Goal: Task Accomplishment & Management: Manage account settings

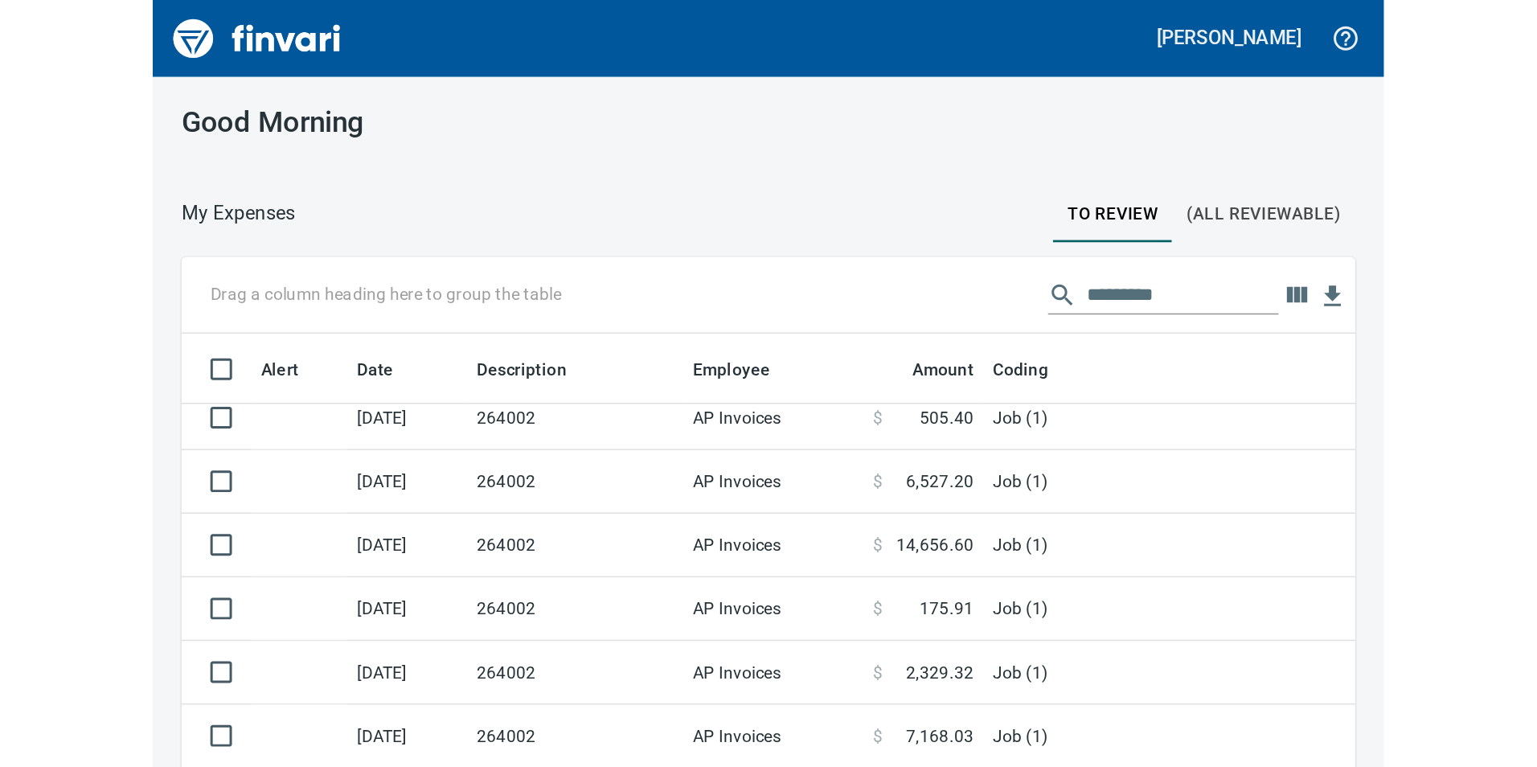
scroll to position [578, 1462]
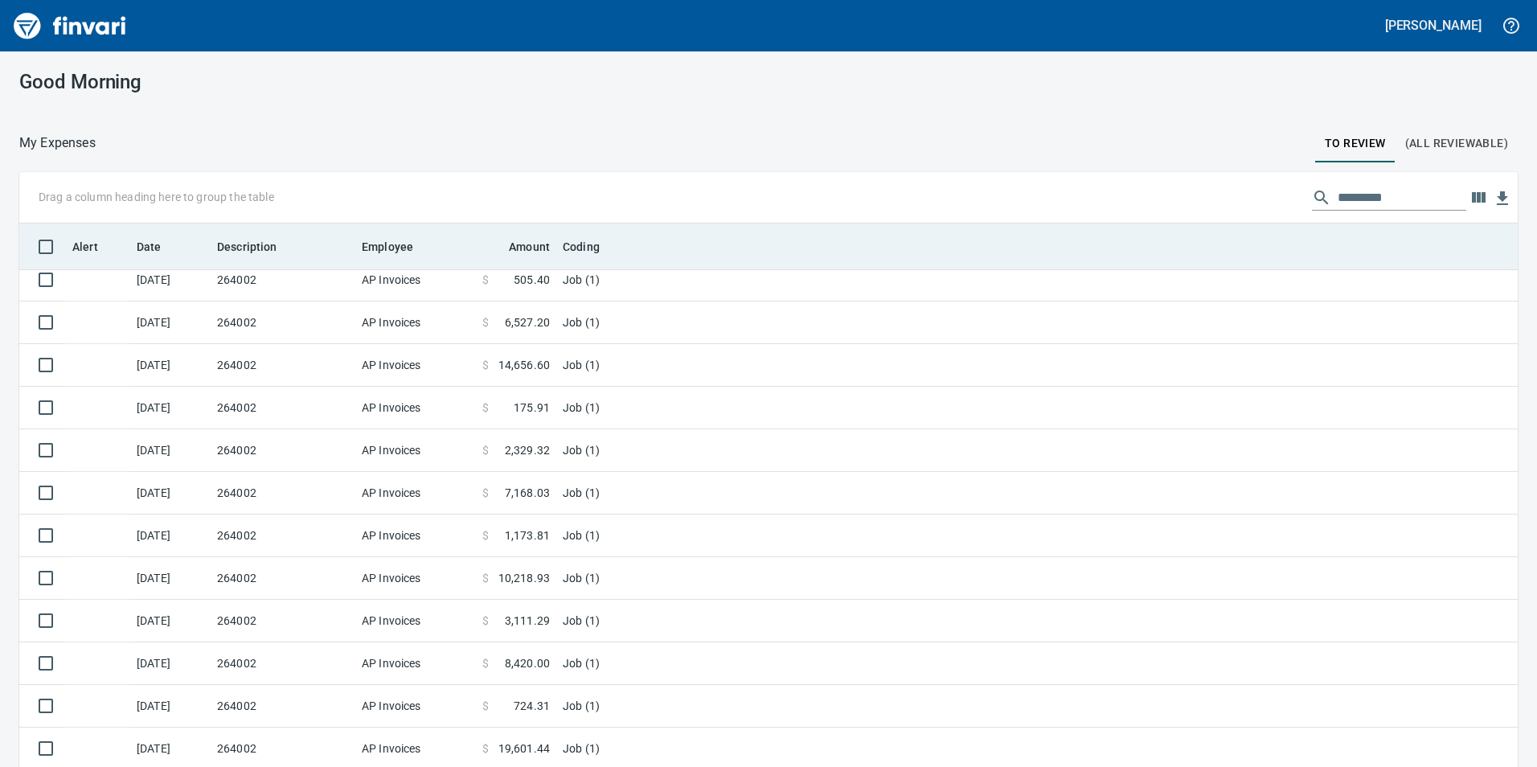
click at [409, 262] on th "Employee" at bounding box center [415, 246] width 121 height 47
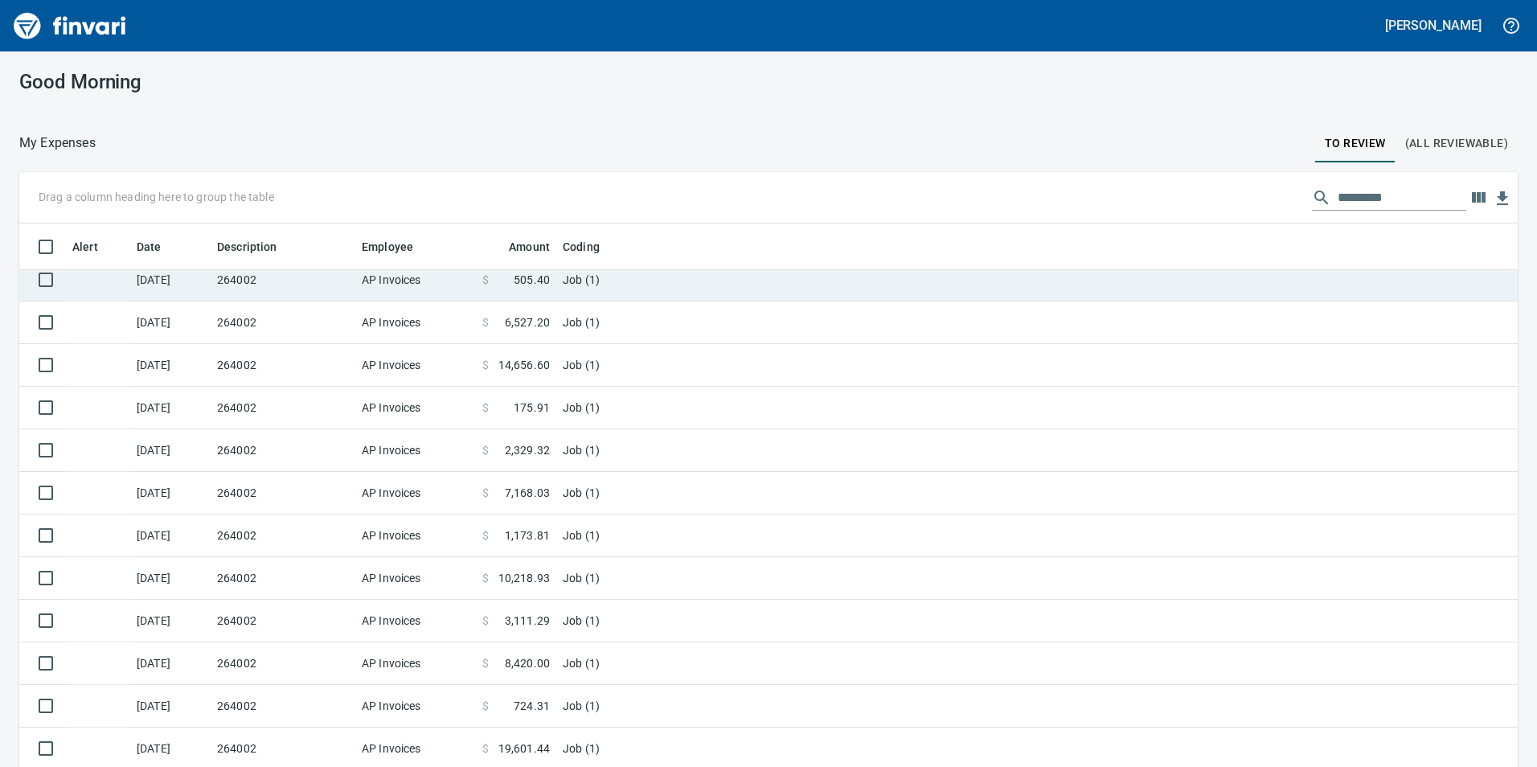
click at [423, 286] on td "AP Invoices" at bounding box center [415, 280] width 121 height 43
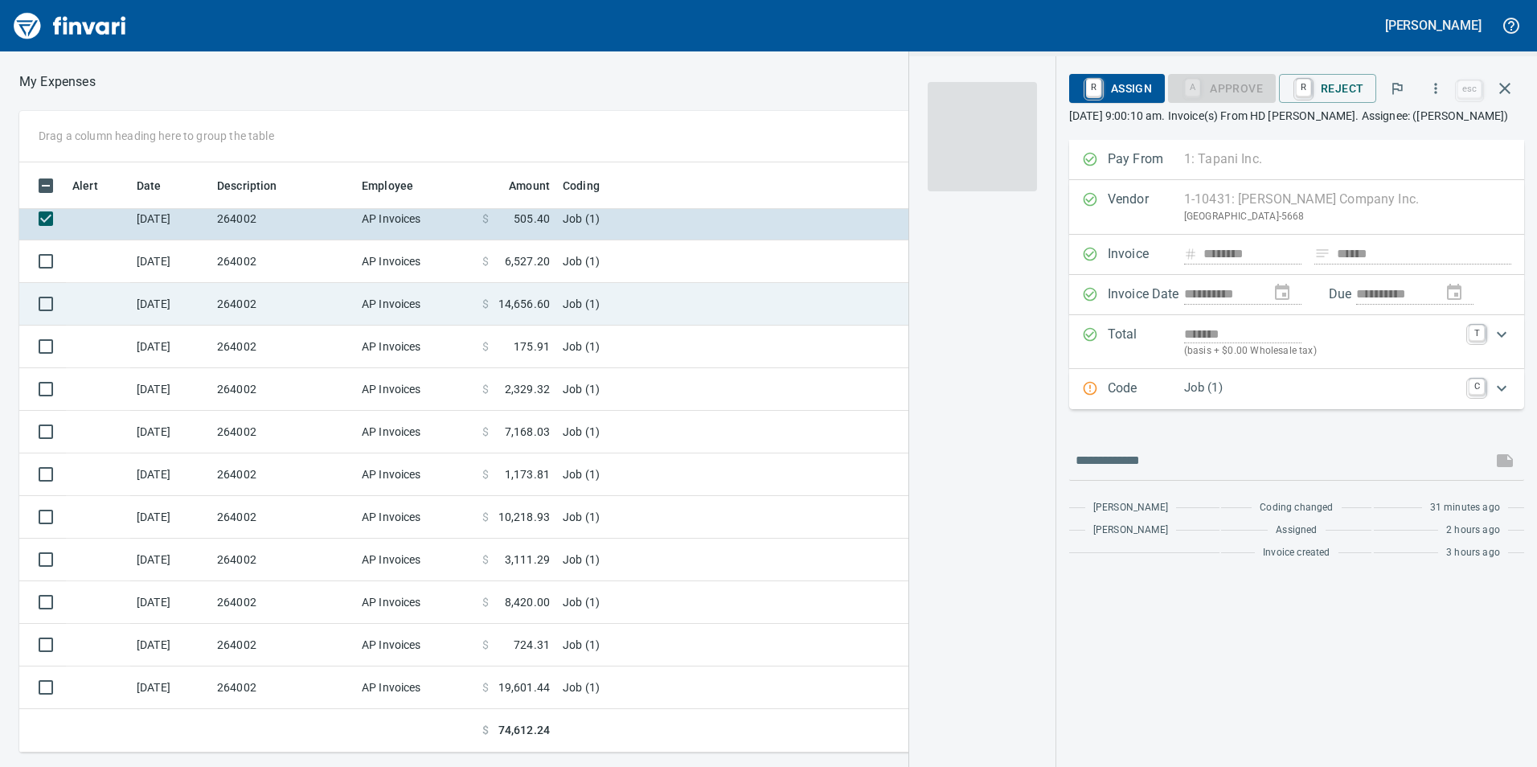
scroll to position [578, 1072]
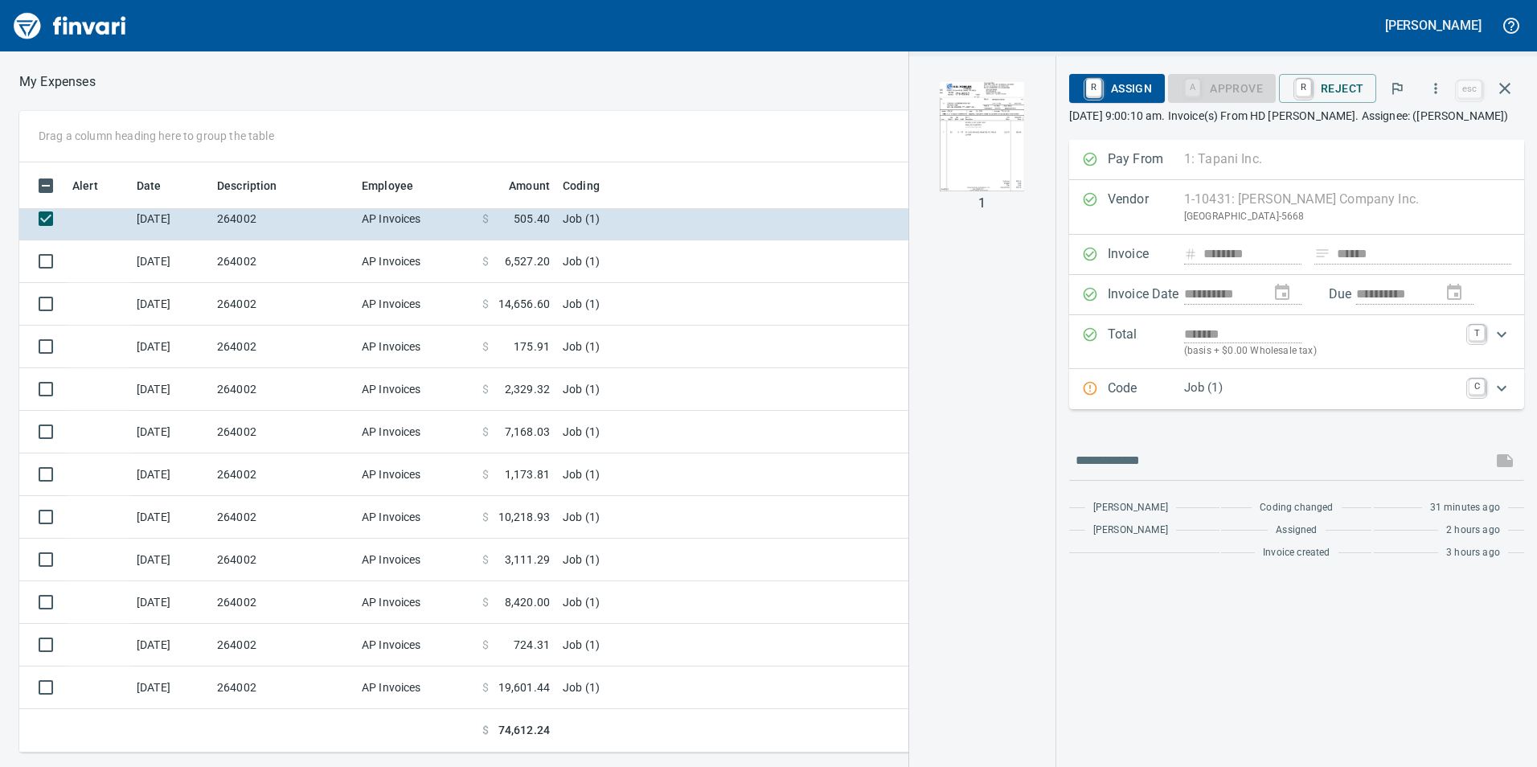
click at [966, 152] on img "button" at bounding box center [982, 136] width 109 height 109
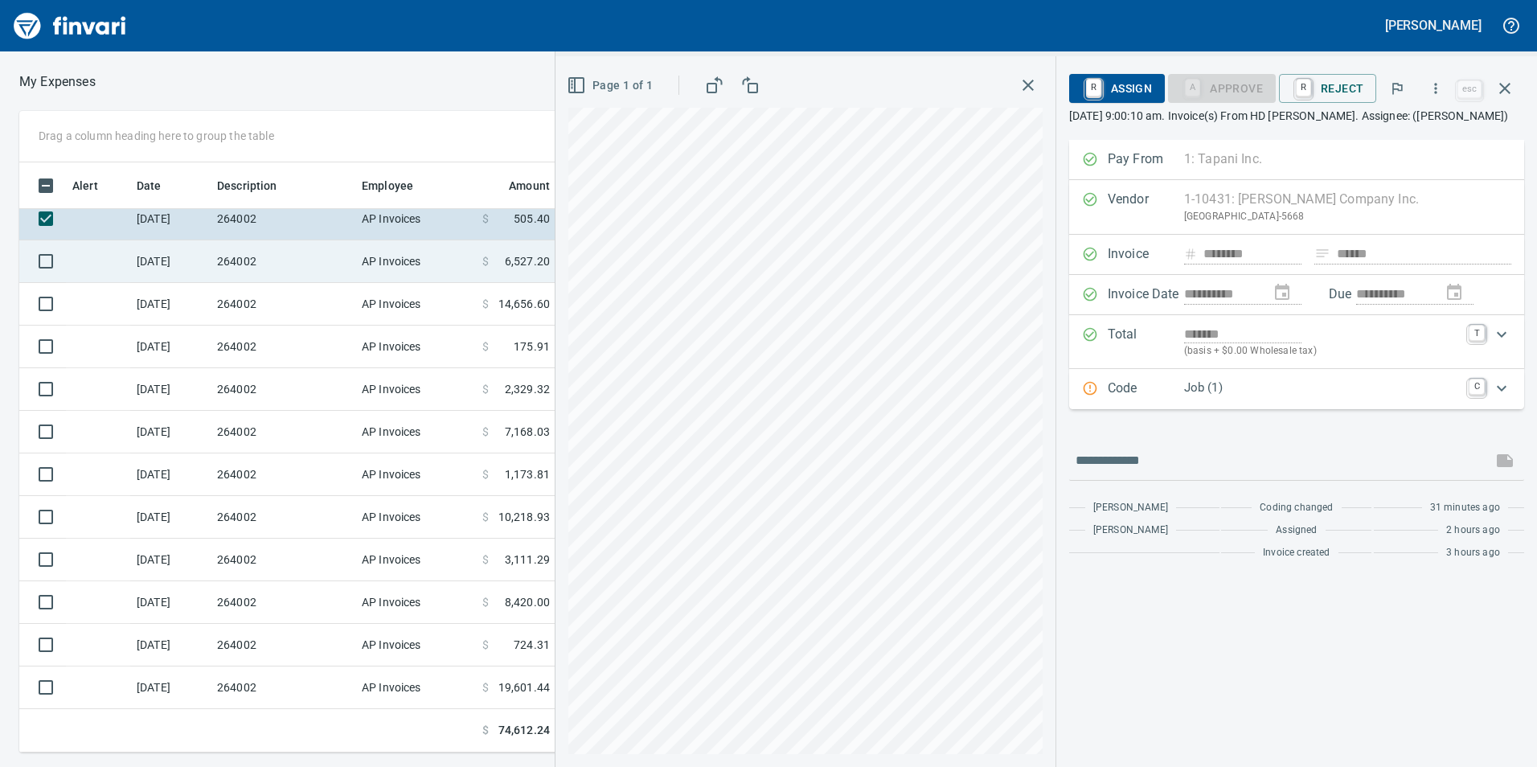
click at [289, 262] on td "264002" at bounding box center [283, 261] width 145 height 43
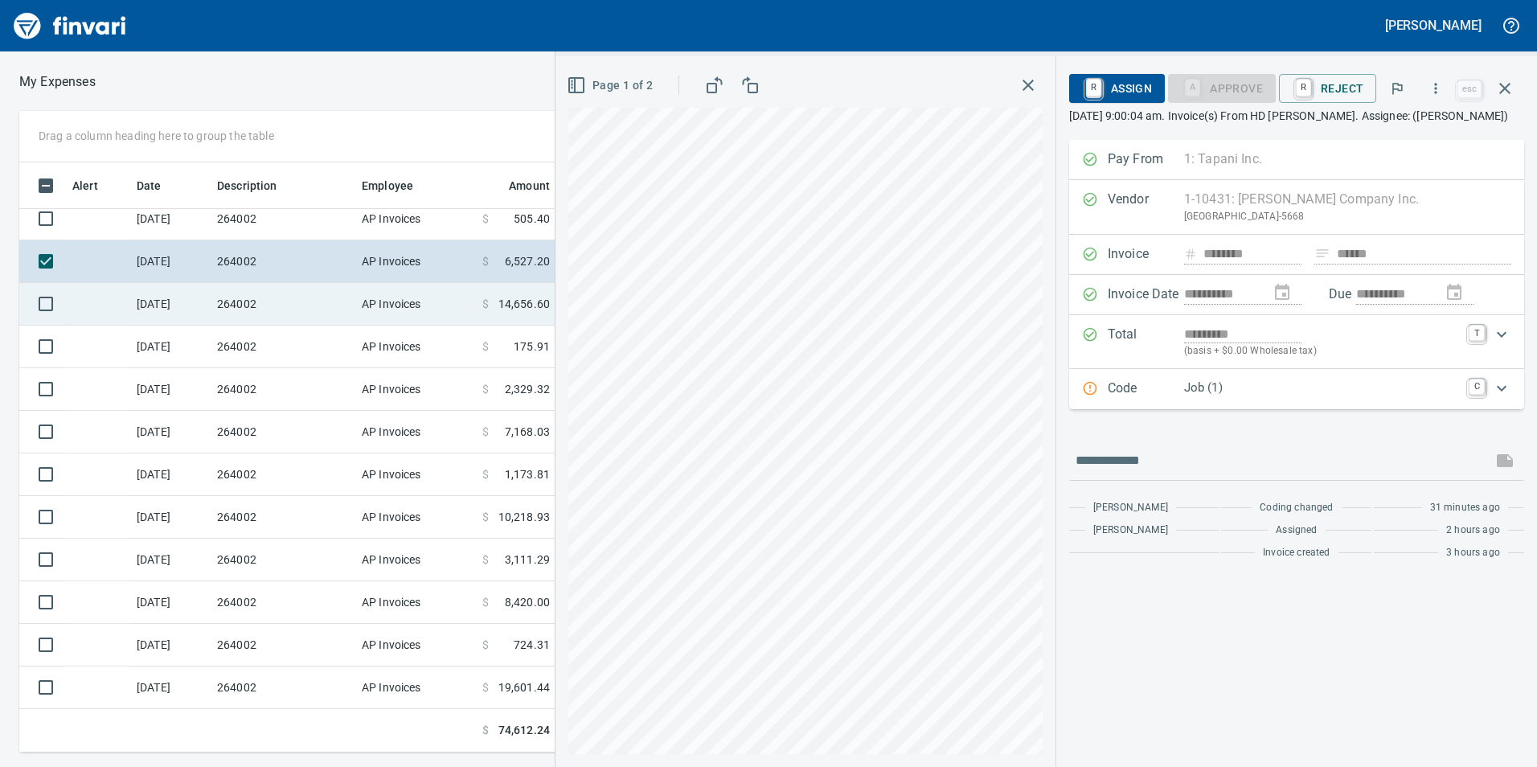
click at [348, 308] on td "264002" at bounding box center [283, 304] width 145 height 43
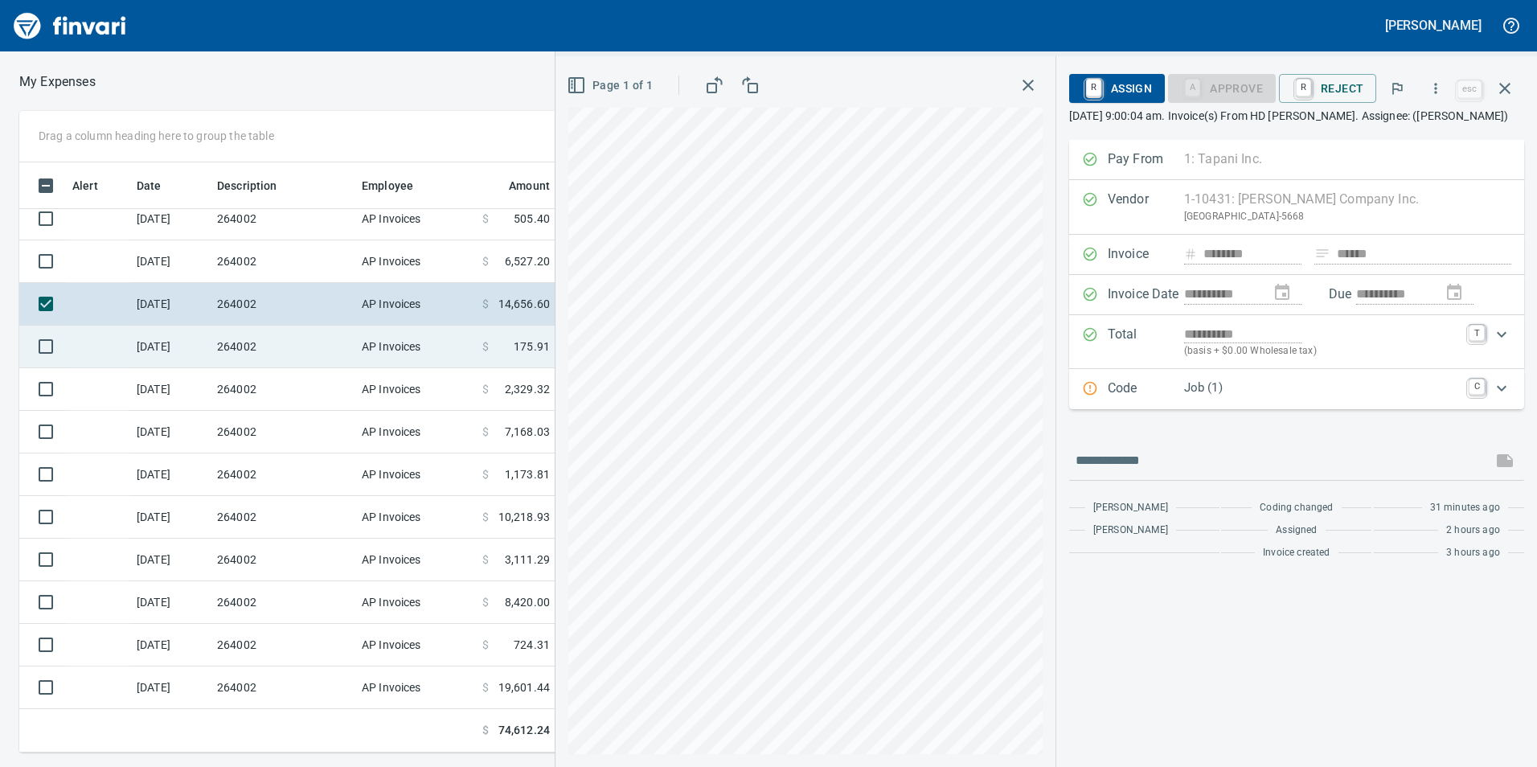
click at [364, 336] on td "AP Invoices" at bounding box center [415, 347] width 121 height 43
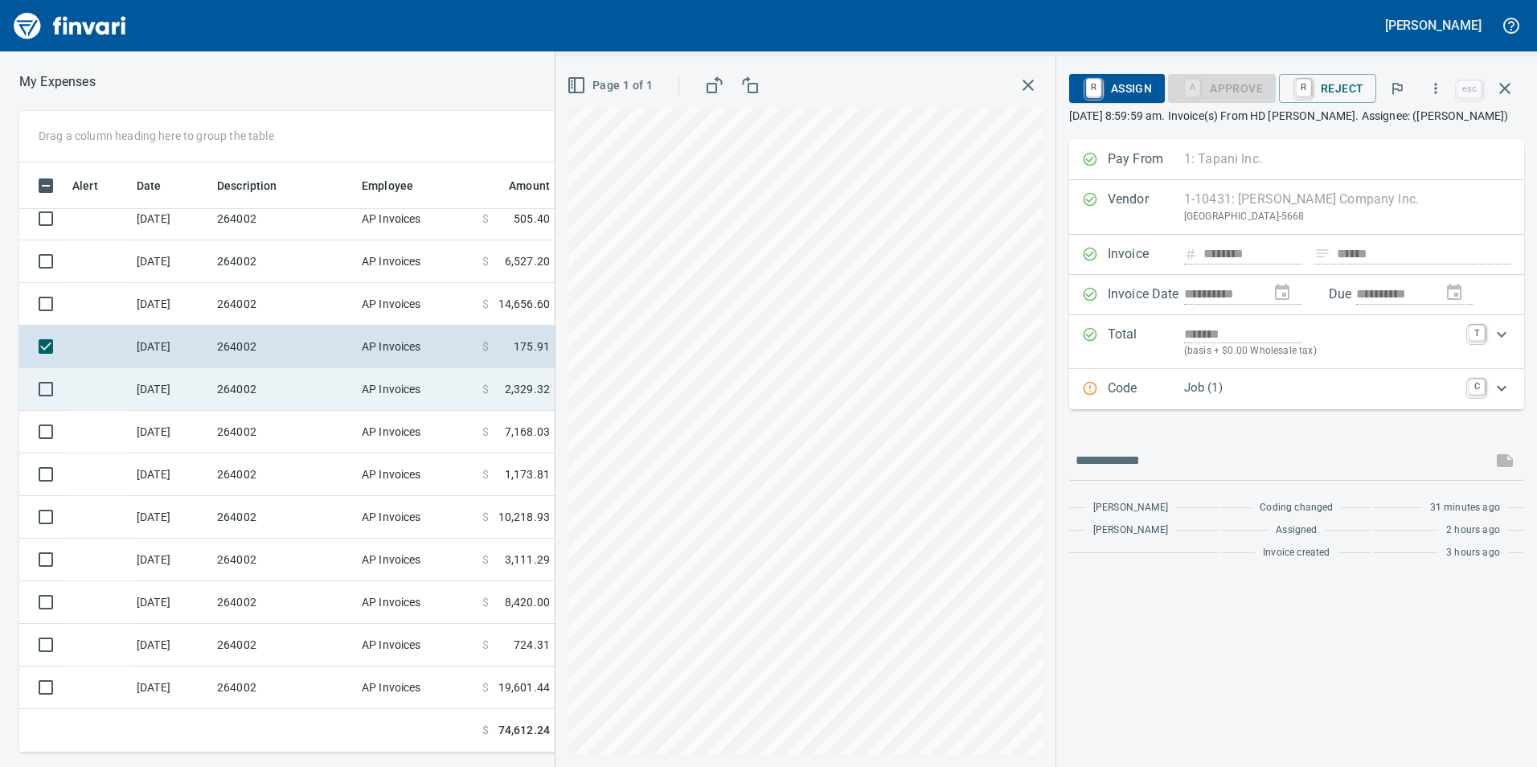
click at [362, 388] on td "AP Invoices" at bounding box center [415, 389] width 121 height 43
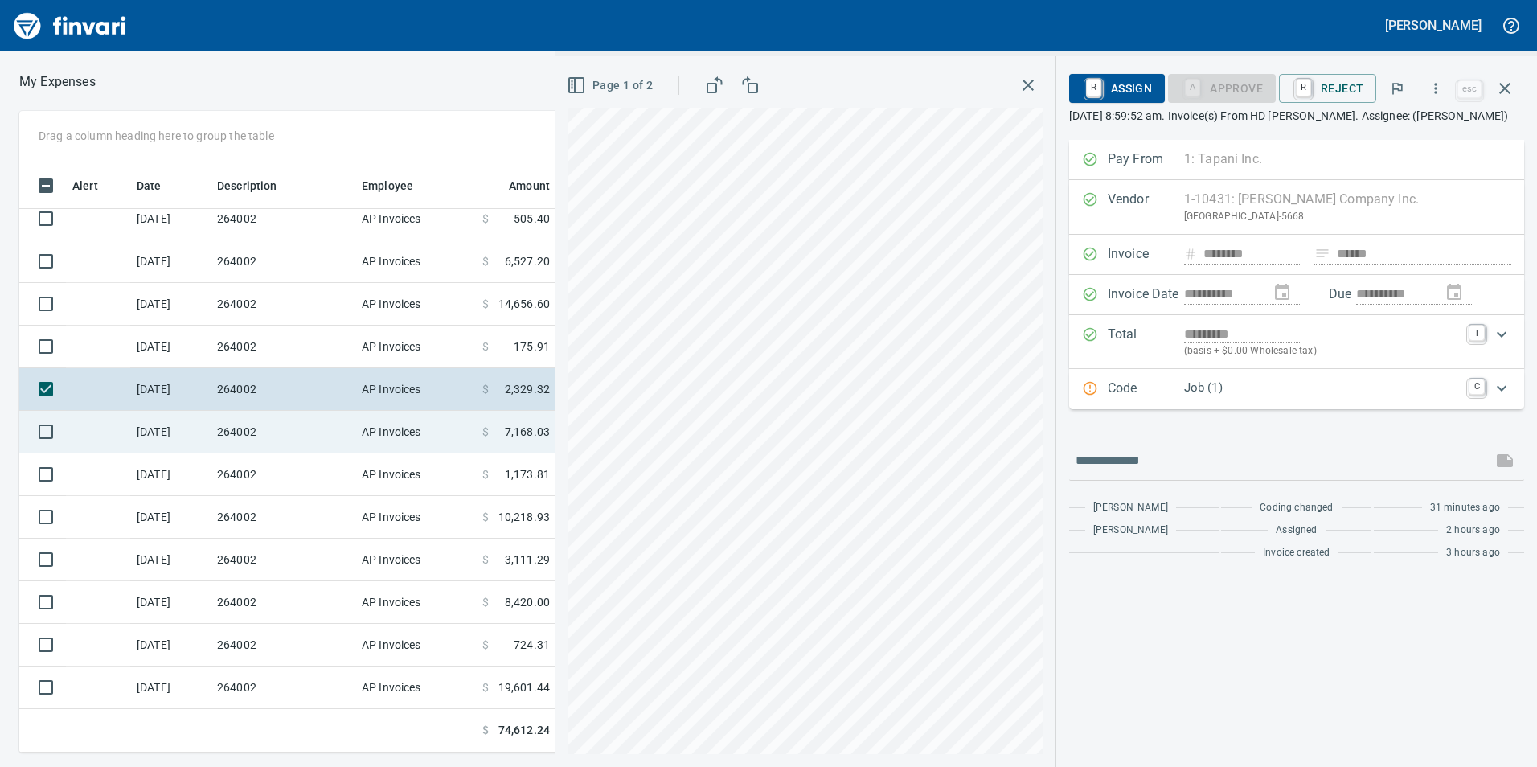
click at [353, 425] on td "264002" at bounding box center [283, 432] width 145 height 43
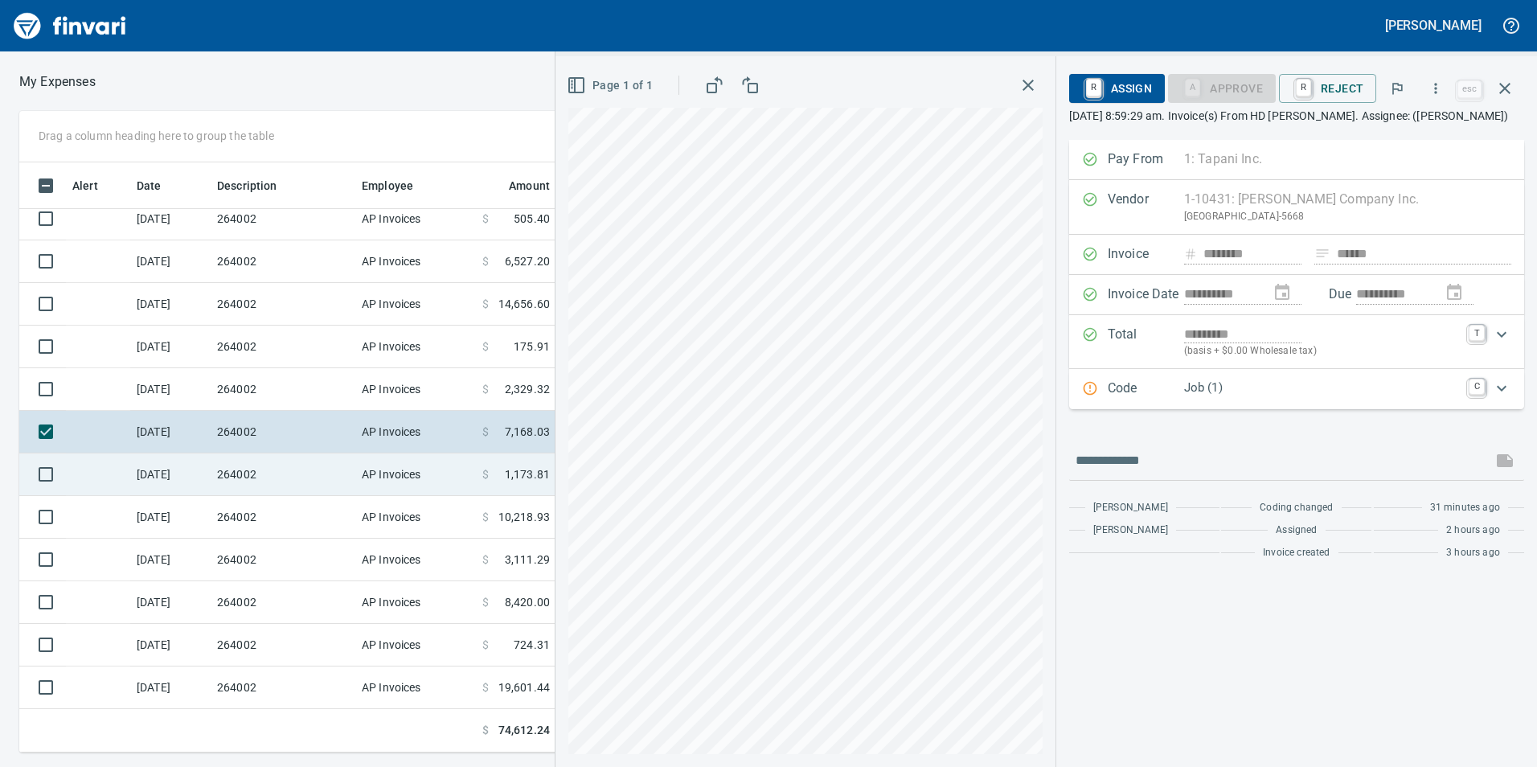
click at [325, 471] on td "264002" at bounding box center [283, 474] width 145 height 43
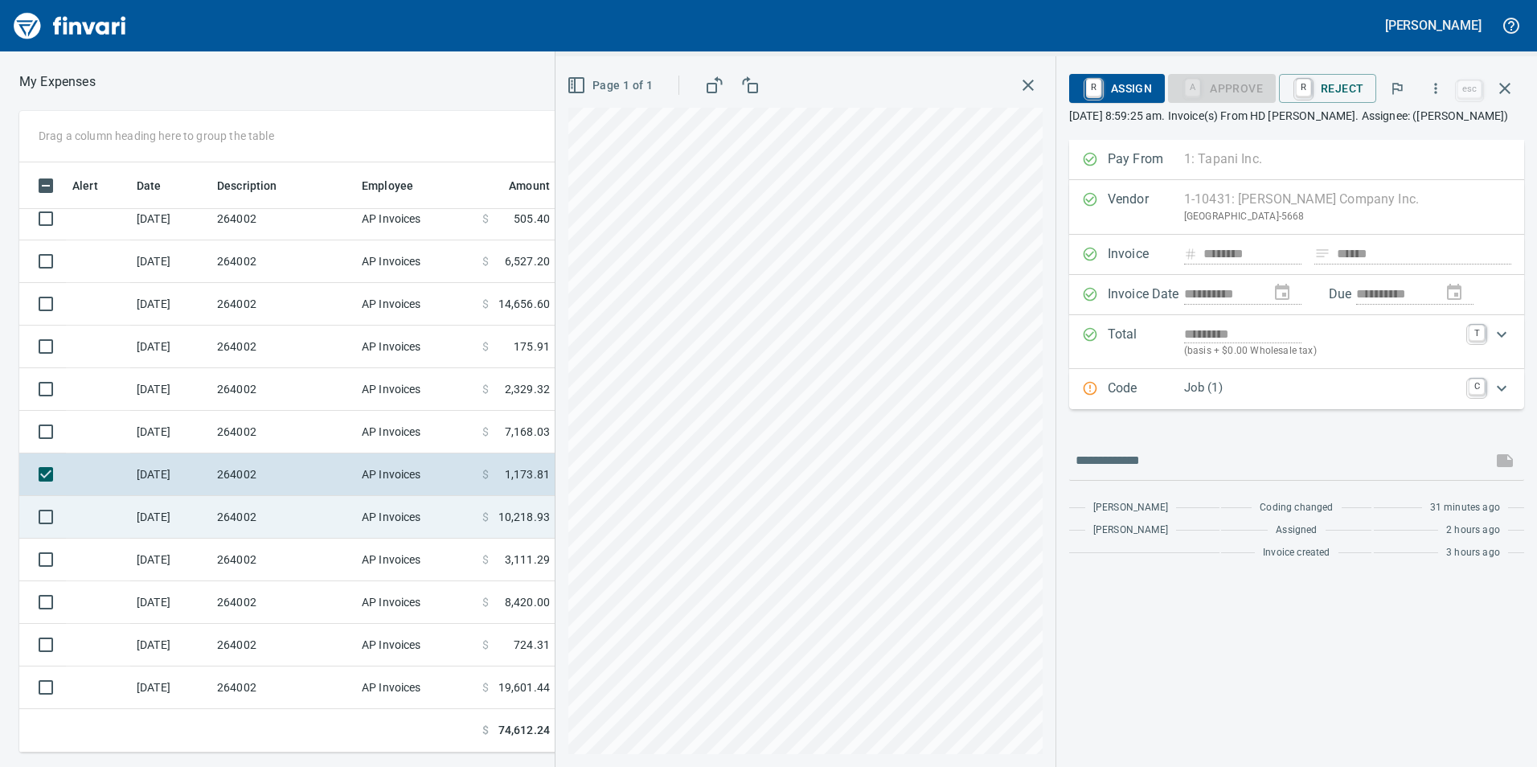
click at [333, 516] on td "264002" at bounding box center [283, 517] width 145 height 43
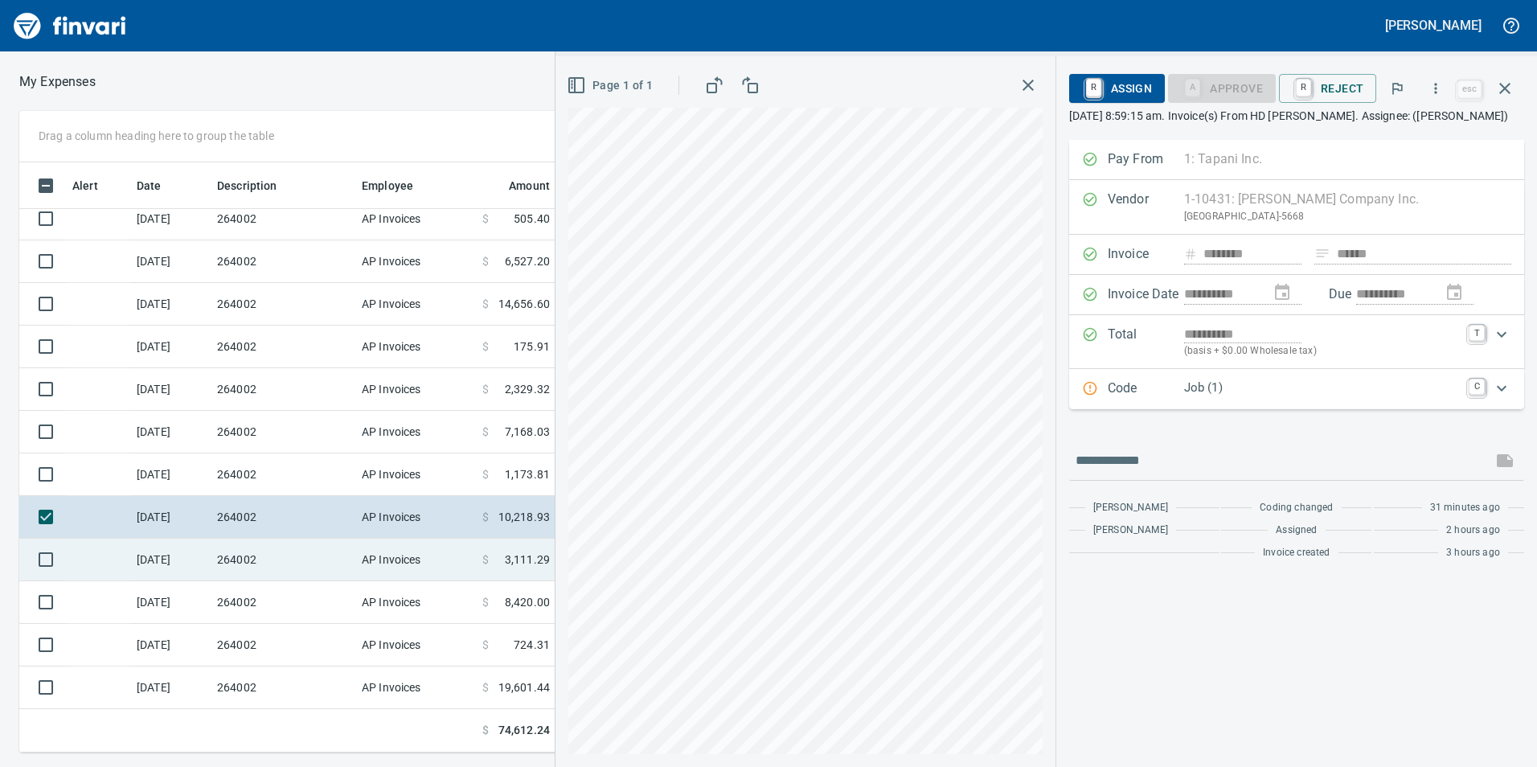
click at [329, 554] on td "264002" at bounding box center [283, 560] width 145 height 43
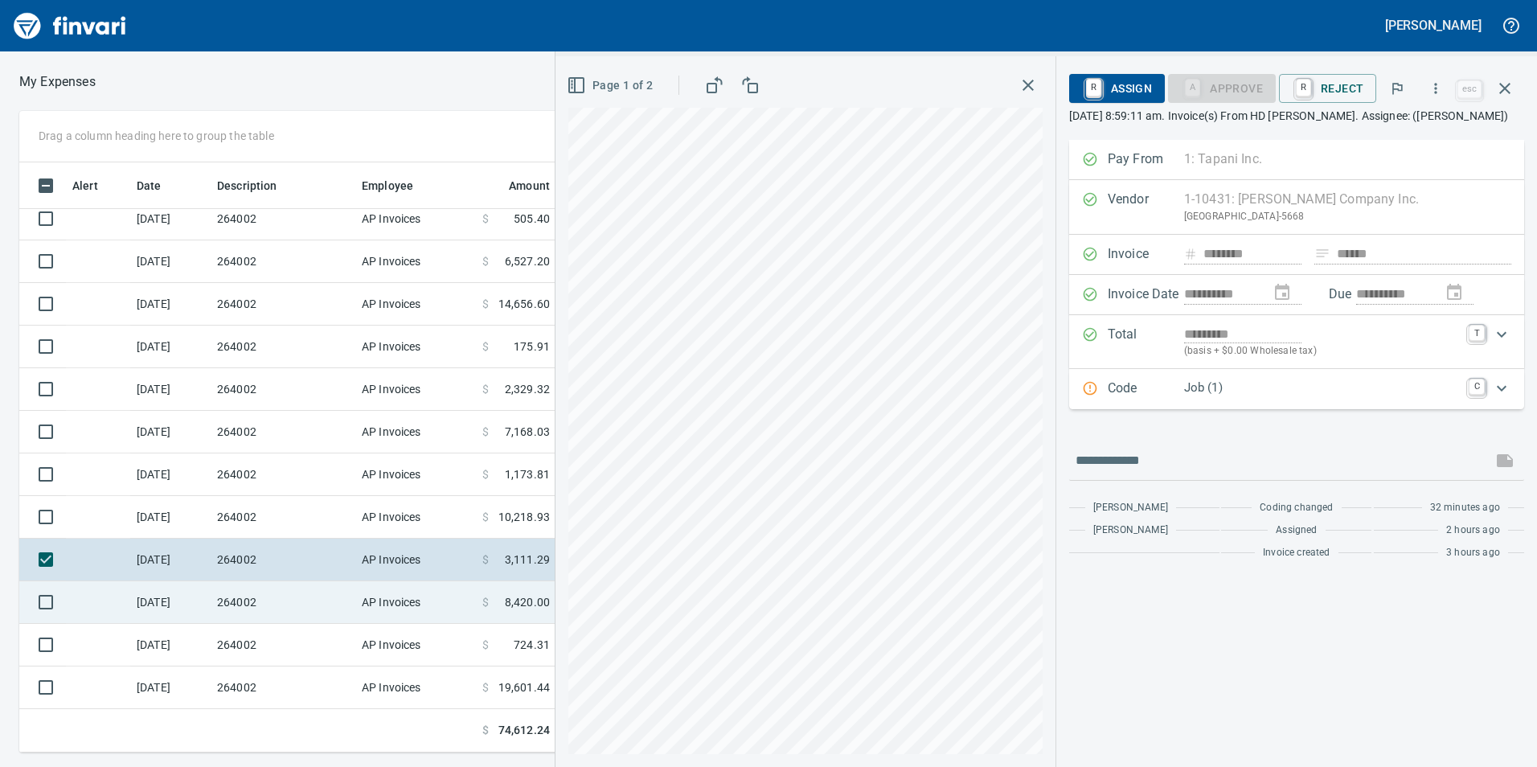
click at [325, 611] on td "264002" at bounding box center [283, 602] width 145 height 43
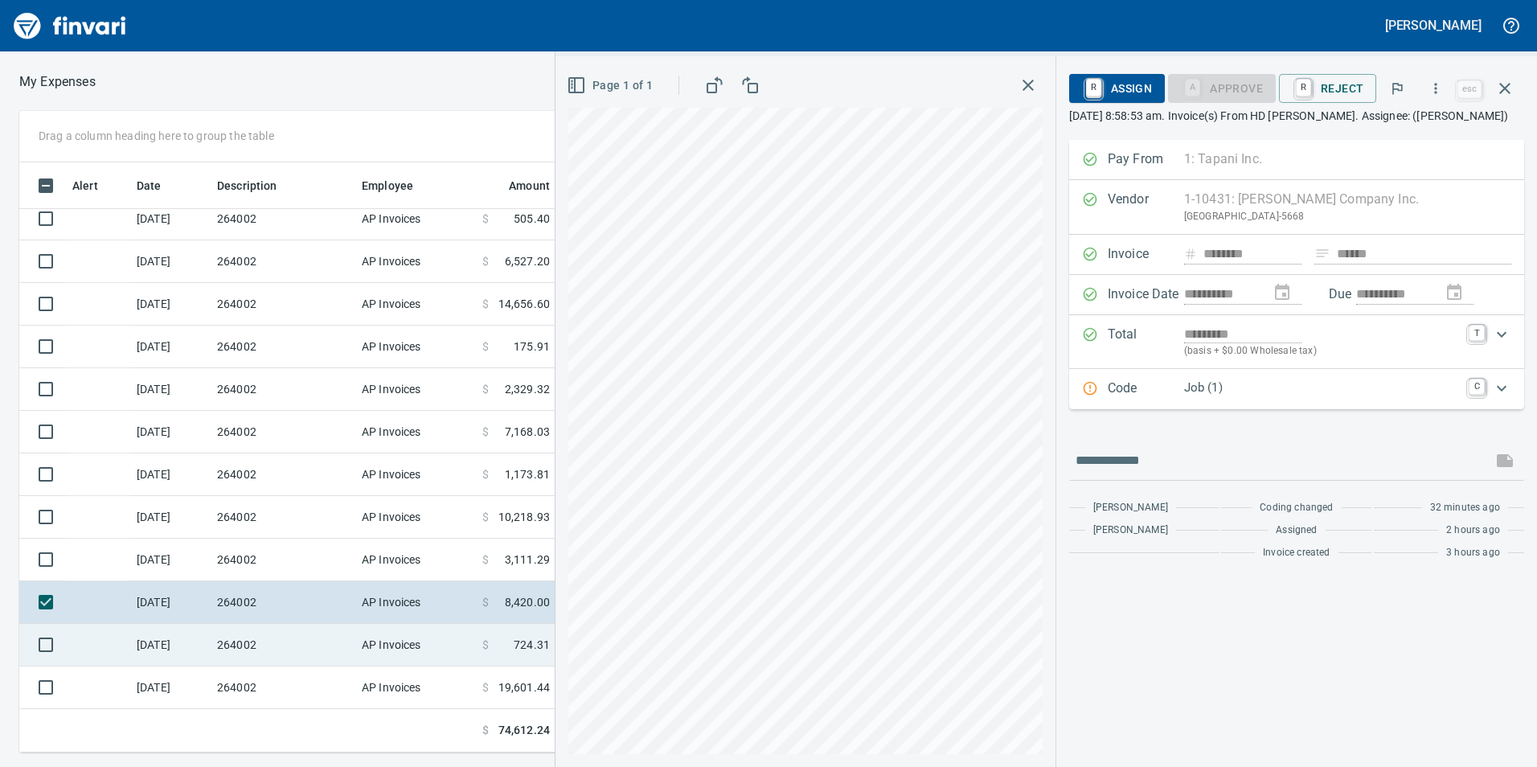
click at [326, 644] on td "264002" at bounding box center [283, 645] width 145 height 43
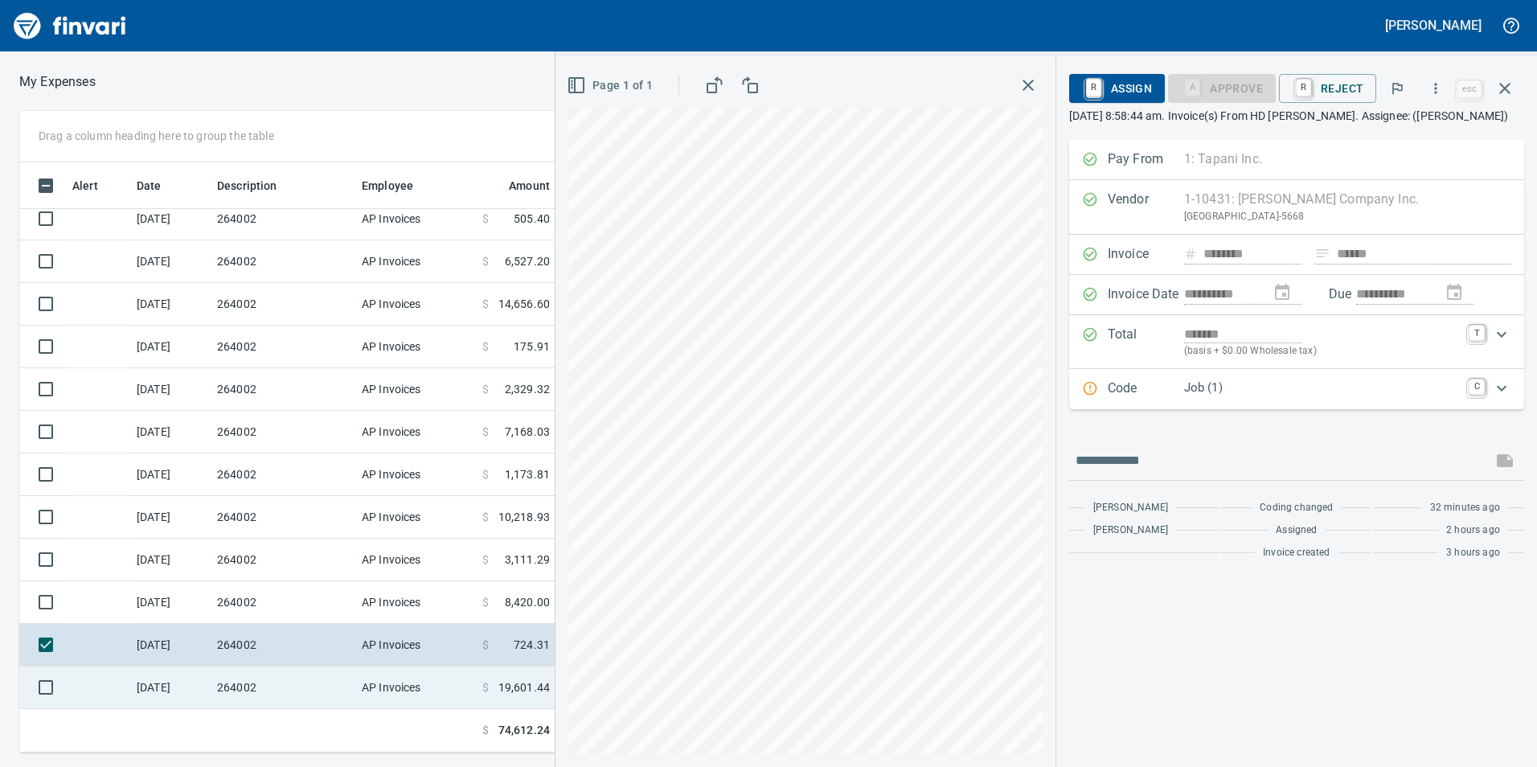
click at [318, 679] on td "264002" at bounding box center [283, 687] width 145 height 43
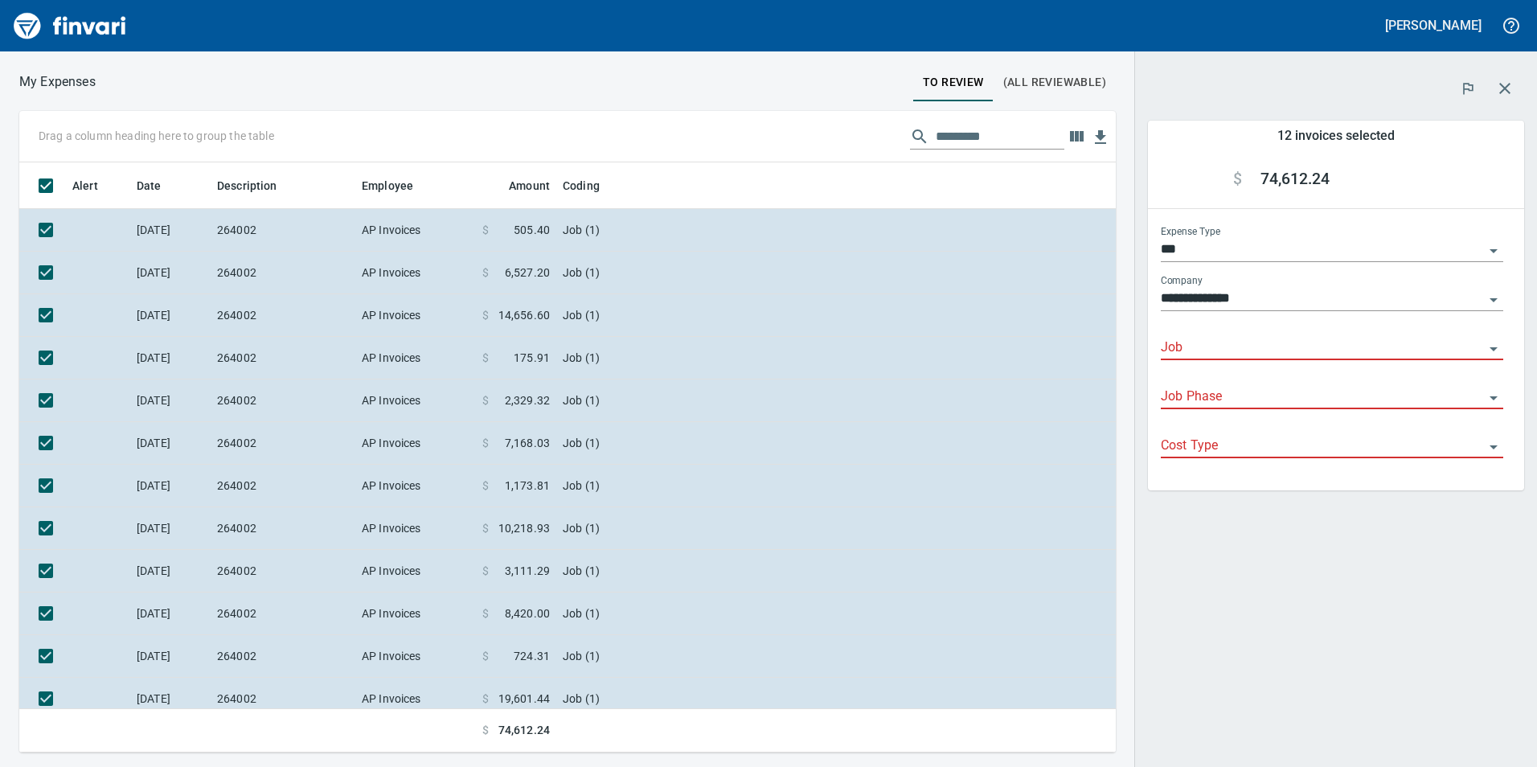
click at [1347, 346] on input "Job" at bounding box center [1322, 348] width 323 height 23
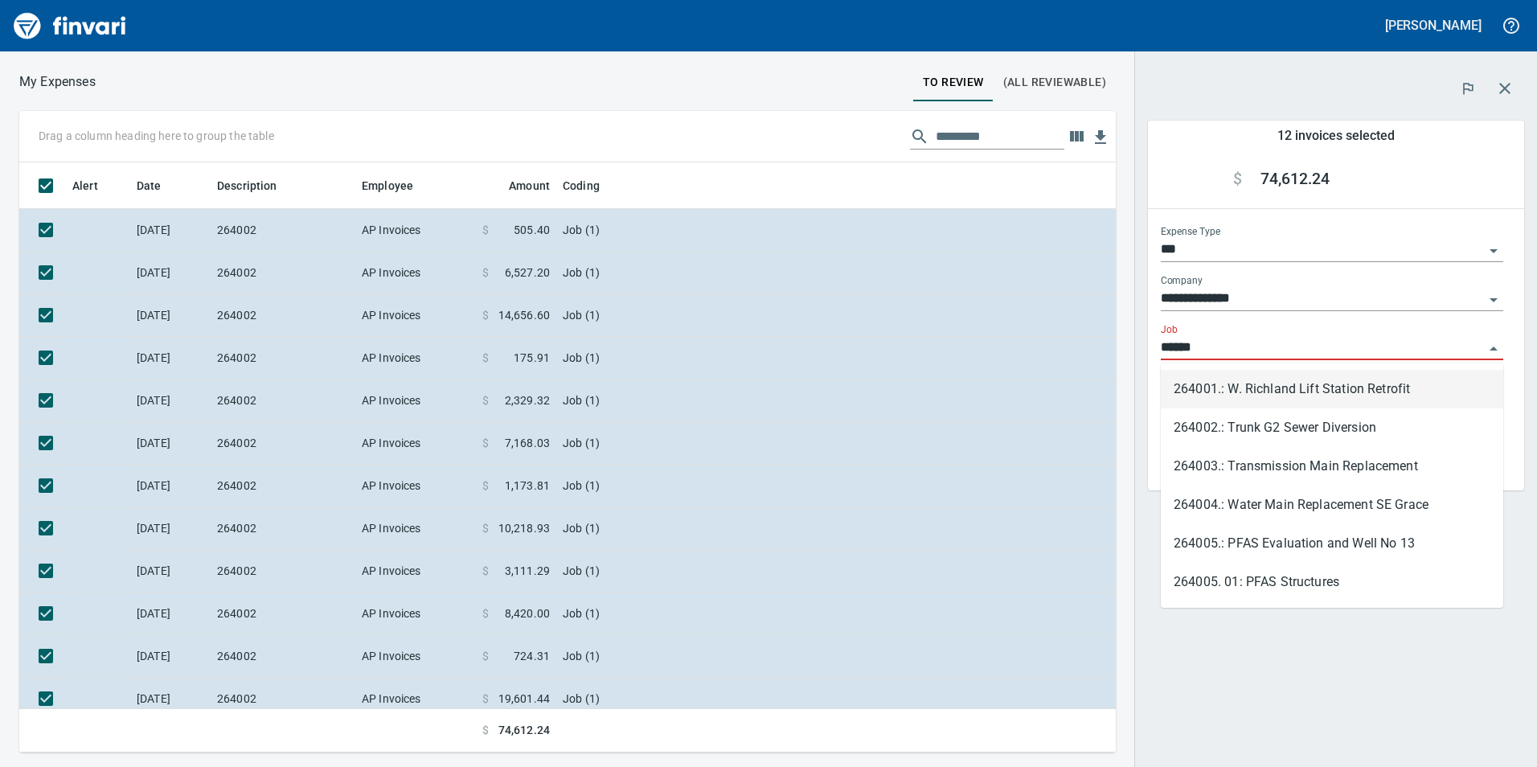
scroll to position [578, 1072]
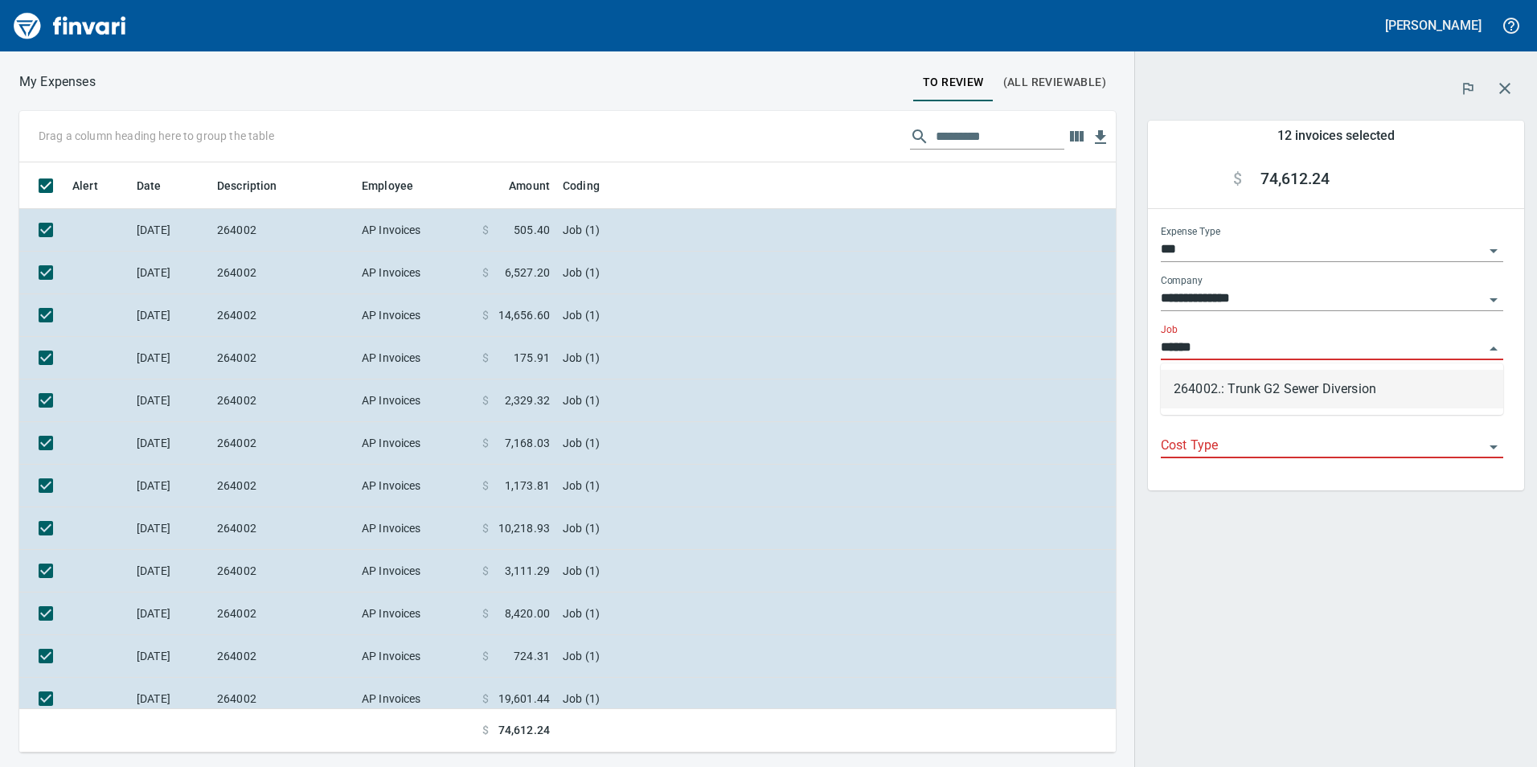
click at [1327, 398] on li "264002.: Trunk G2 Sewer Diversion" at bounding box center [1332, 389] width 342 height 39
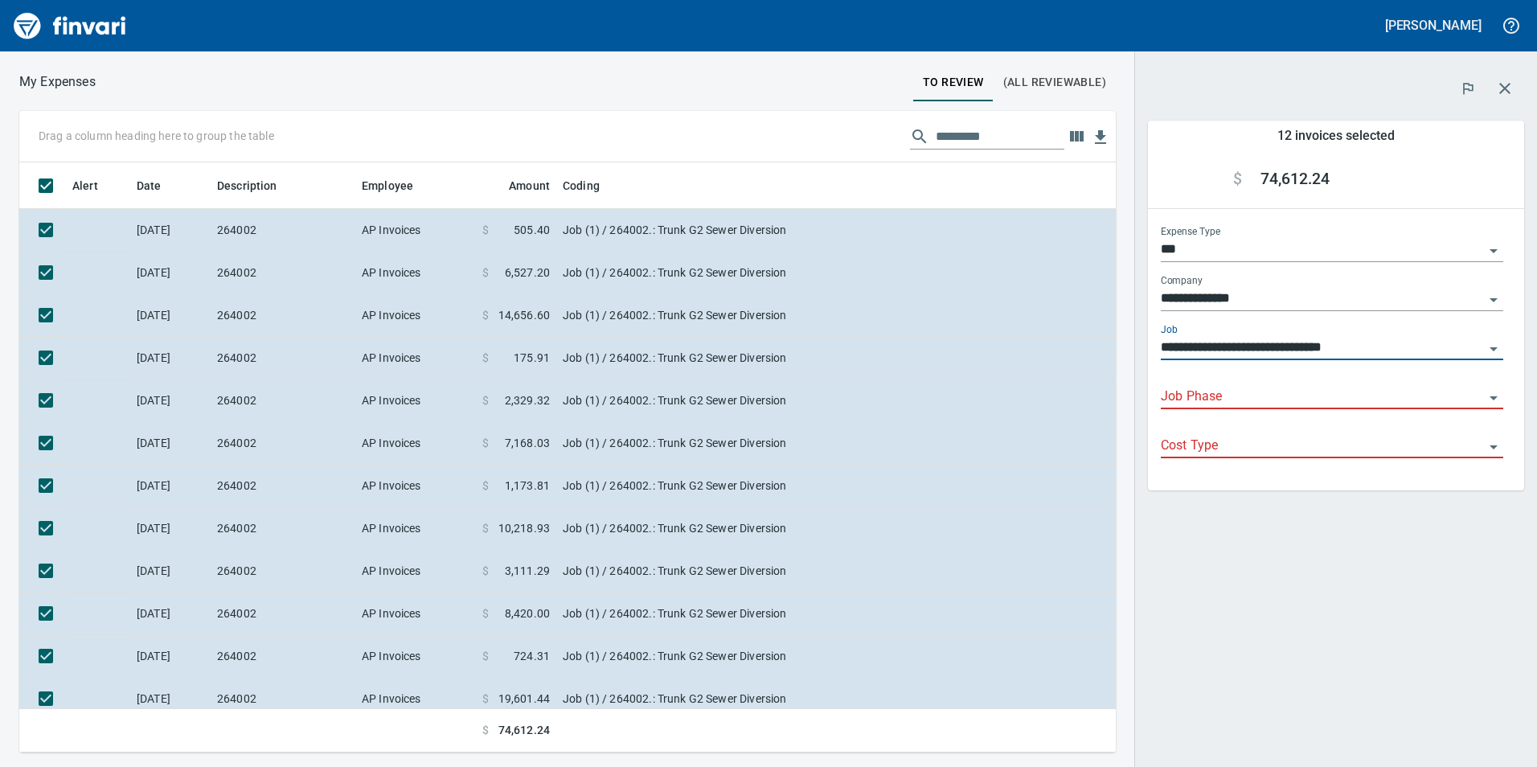
type input "**********"
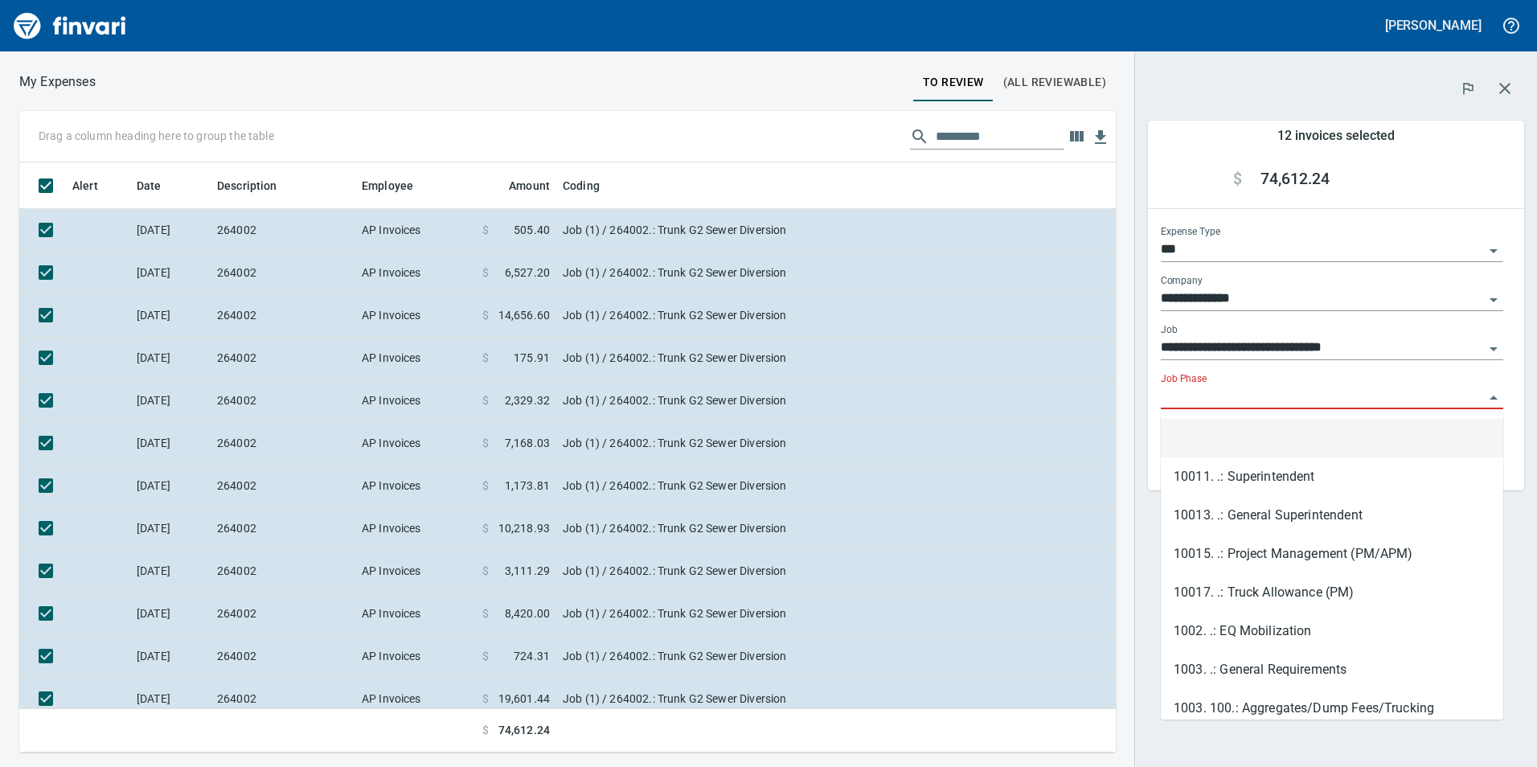
click at [1327, 398] on input "Job Phase" at bounding box center [1322, 397] width 323 height 23
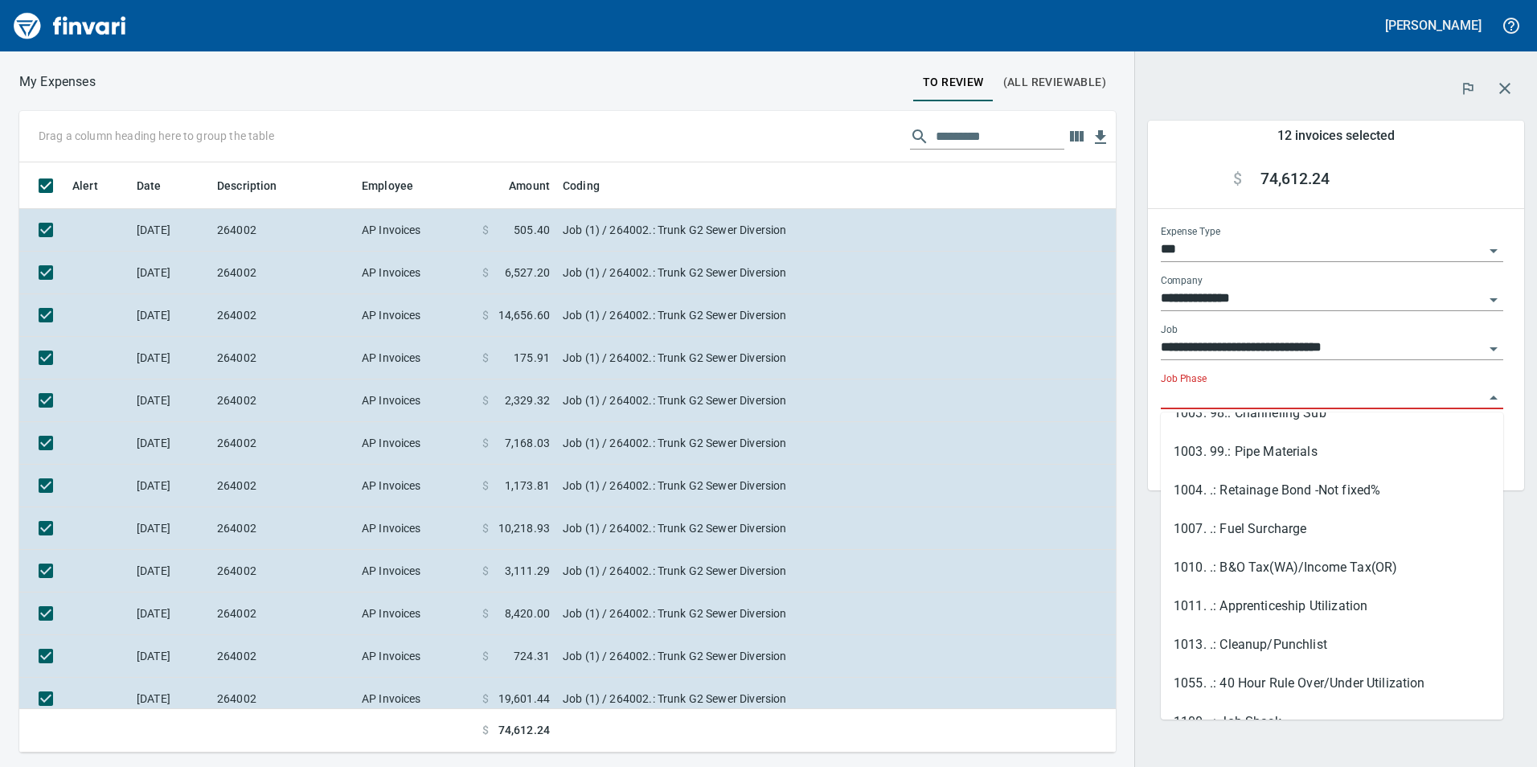
scroll to position [643, 0]
click at [1285, 449] on li "1003. 99.: Pipe Materials" at bounding box center [1332, 451] width 342 height 39
type input "**********"
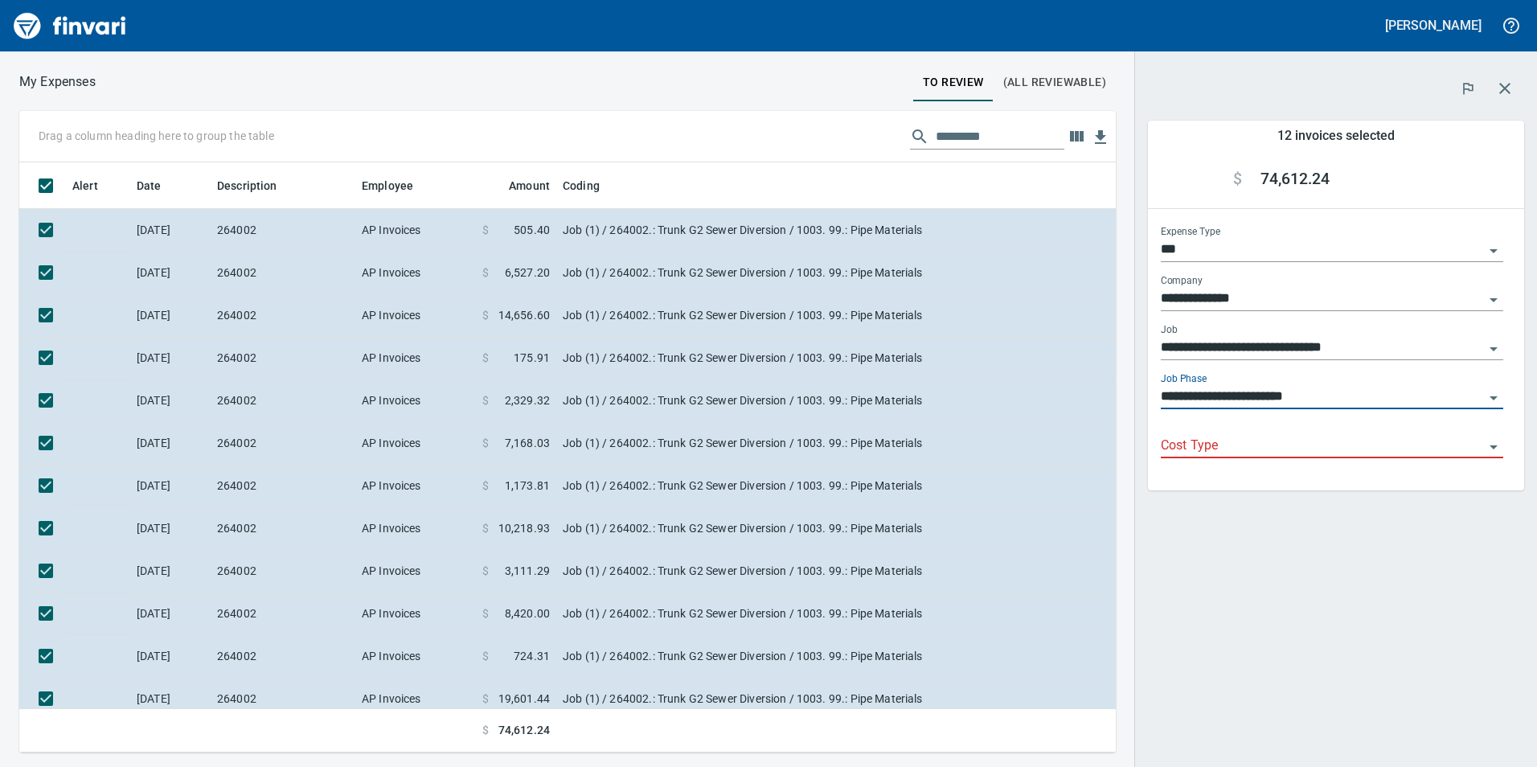
click at [1297, 449] on input "Cost Type" at bounding box center [1322, 446] width 323 height 23
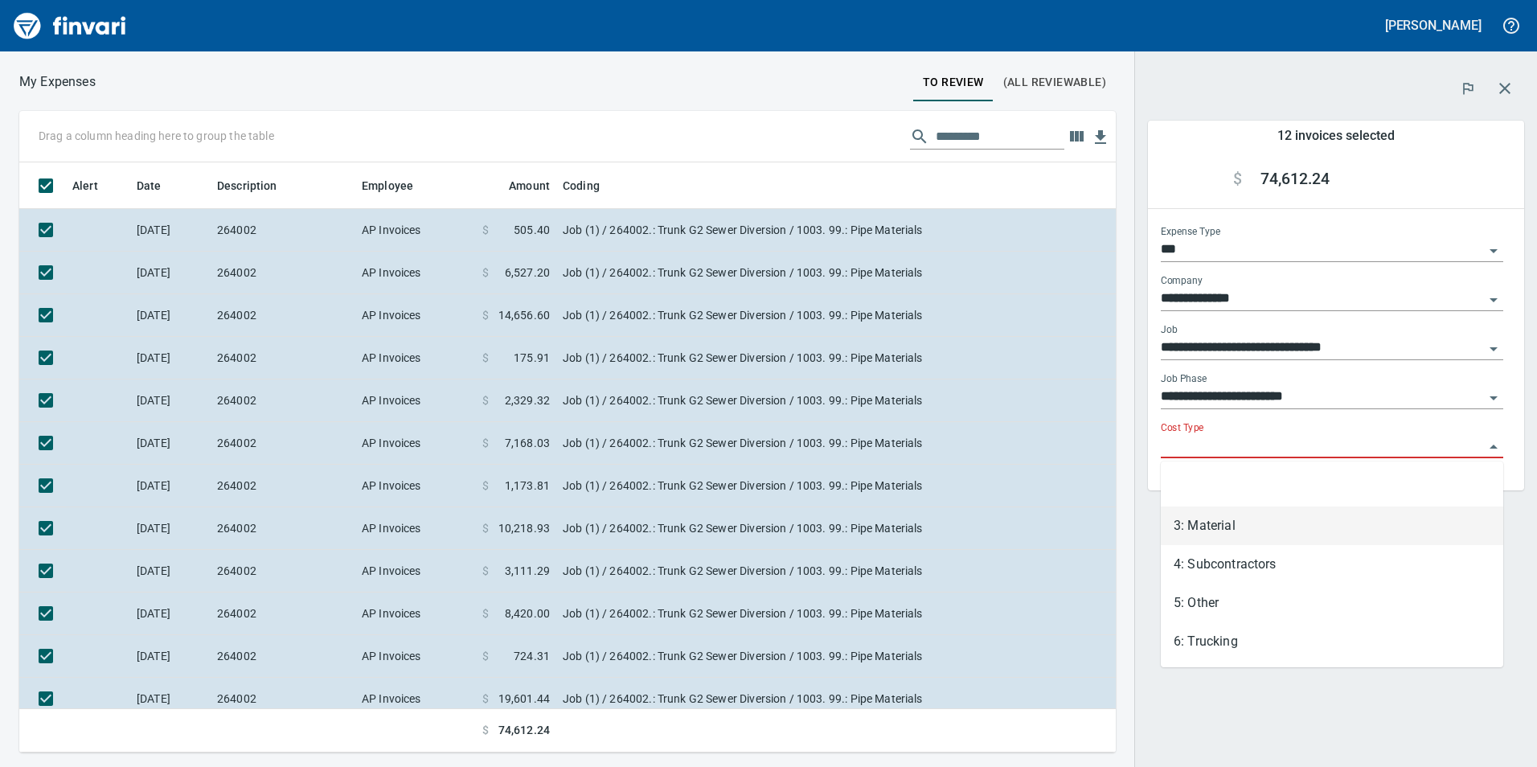
click at [1278, 527] on li "3: Material" at bounding box center [1332, 525] width 342 height 39
type input "**********"
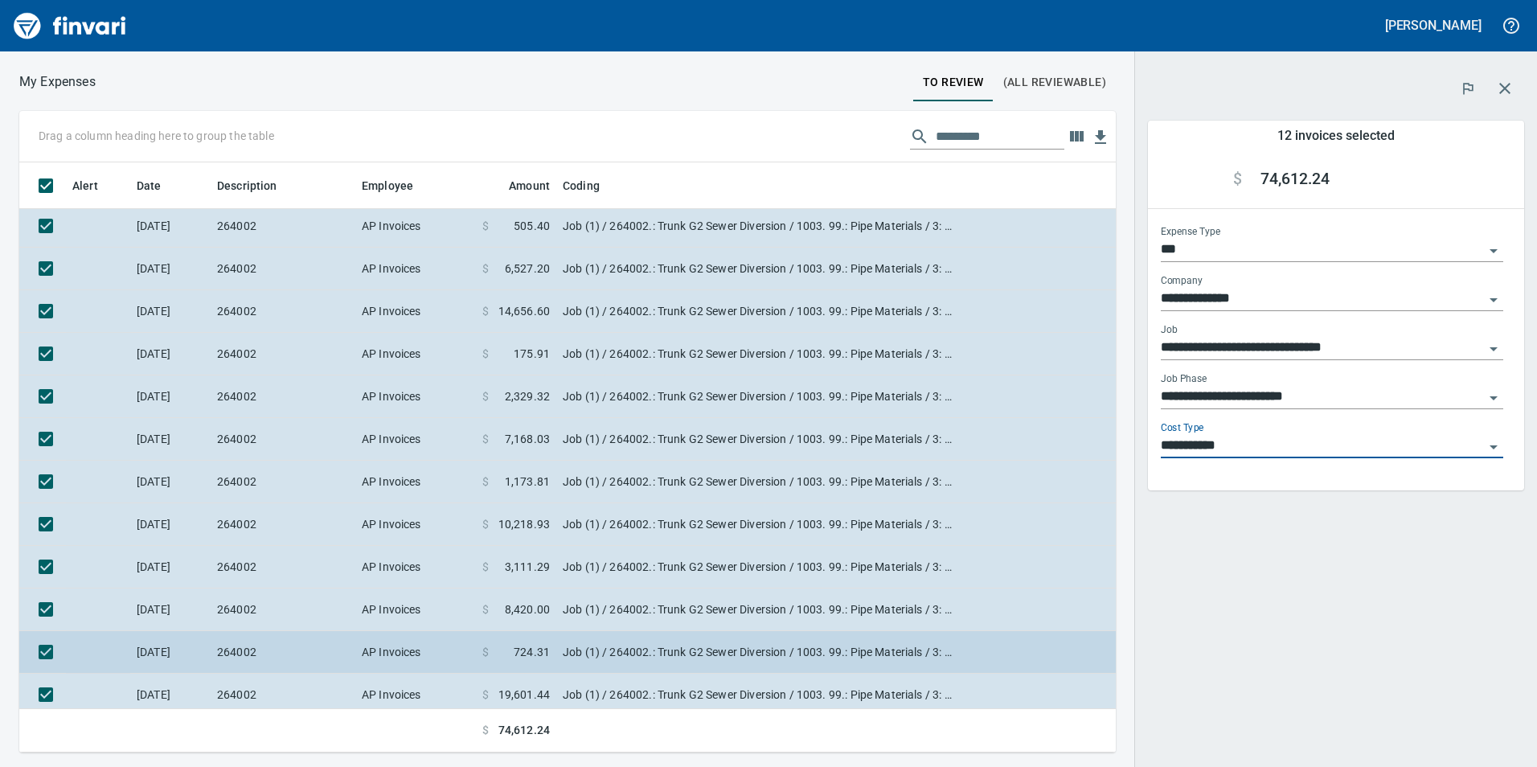
scroll to position [0, 0]
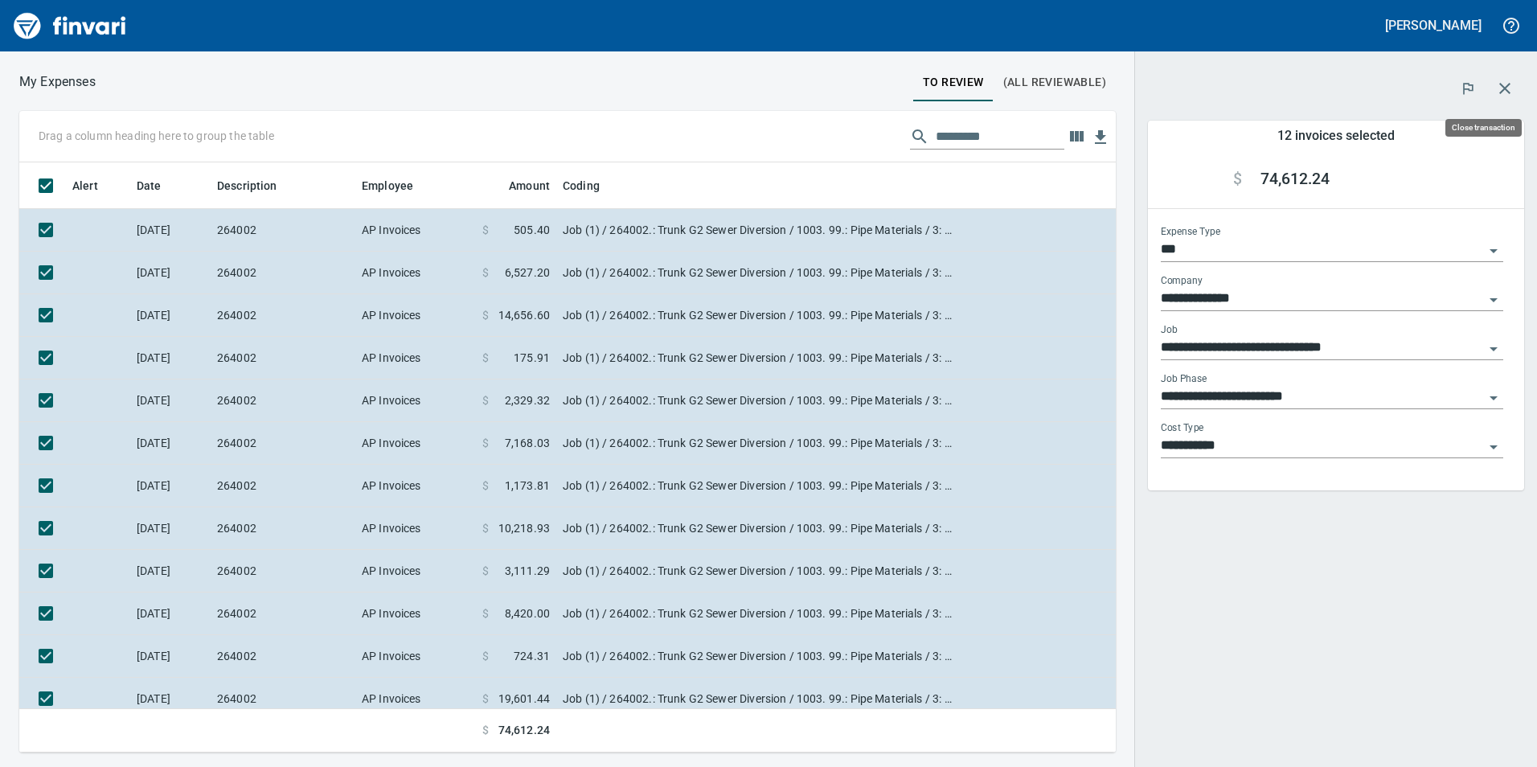
click at [1505, 93] on icon "button" at bounding box center [1504, 88] width 19 height 19
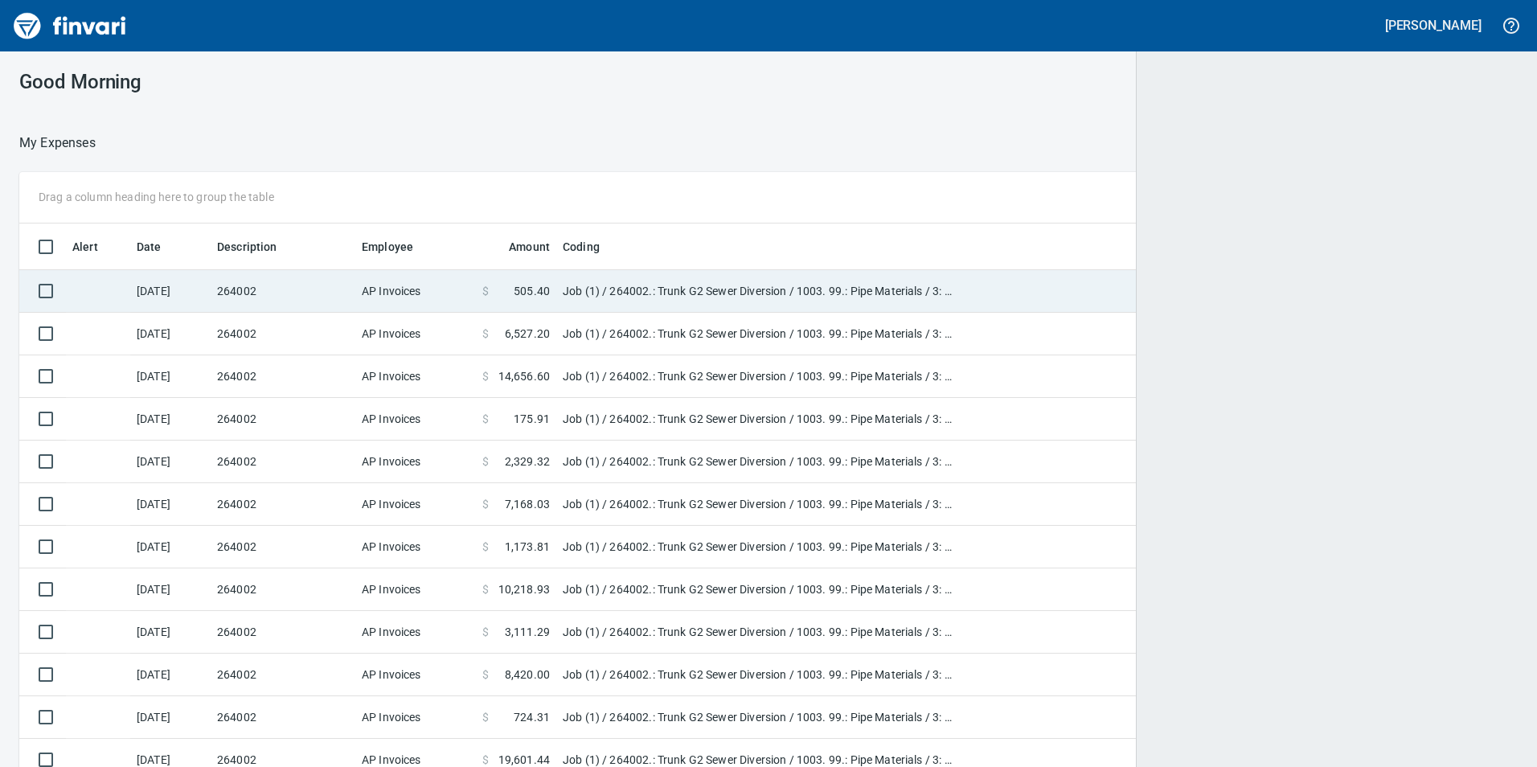
scroll to position [578, 1460]
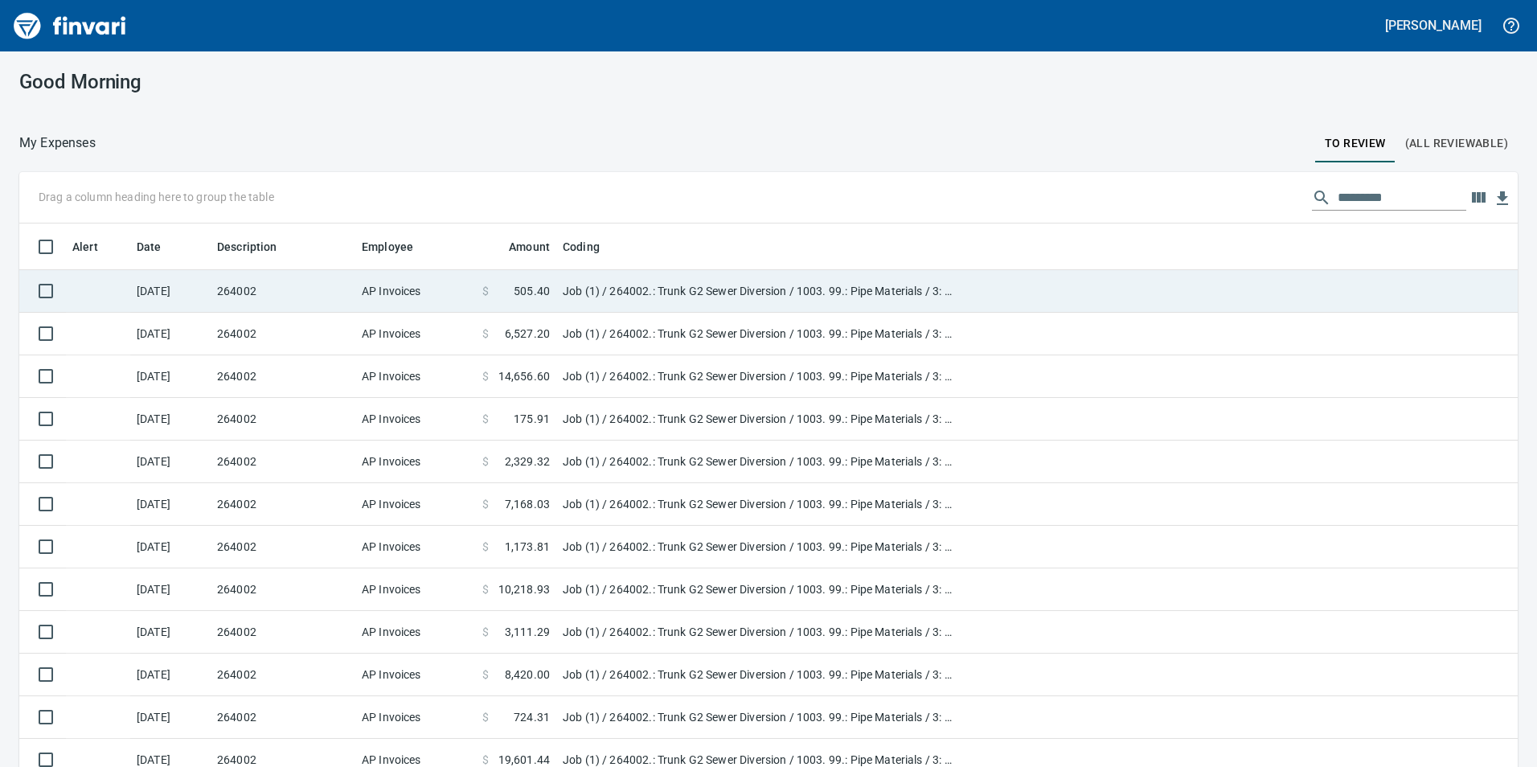
click at [111, 306] on td at bounding box center [98, 291] width 64 height 43
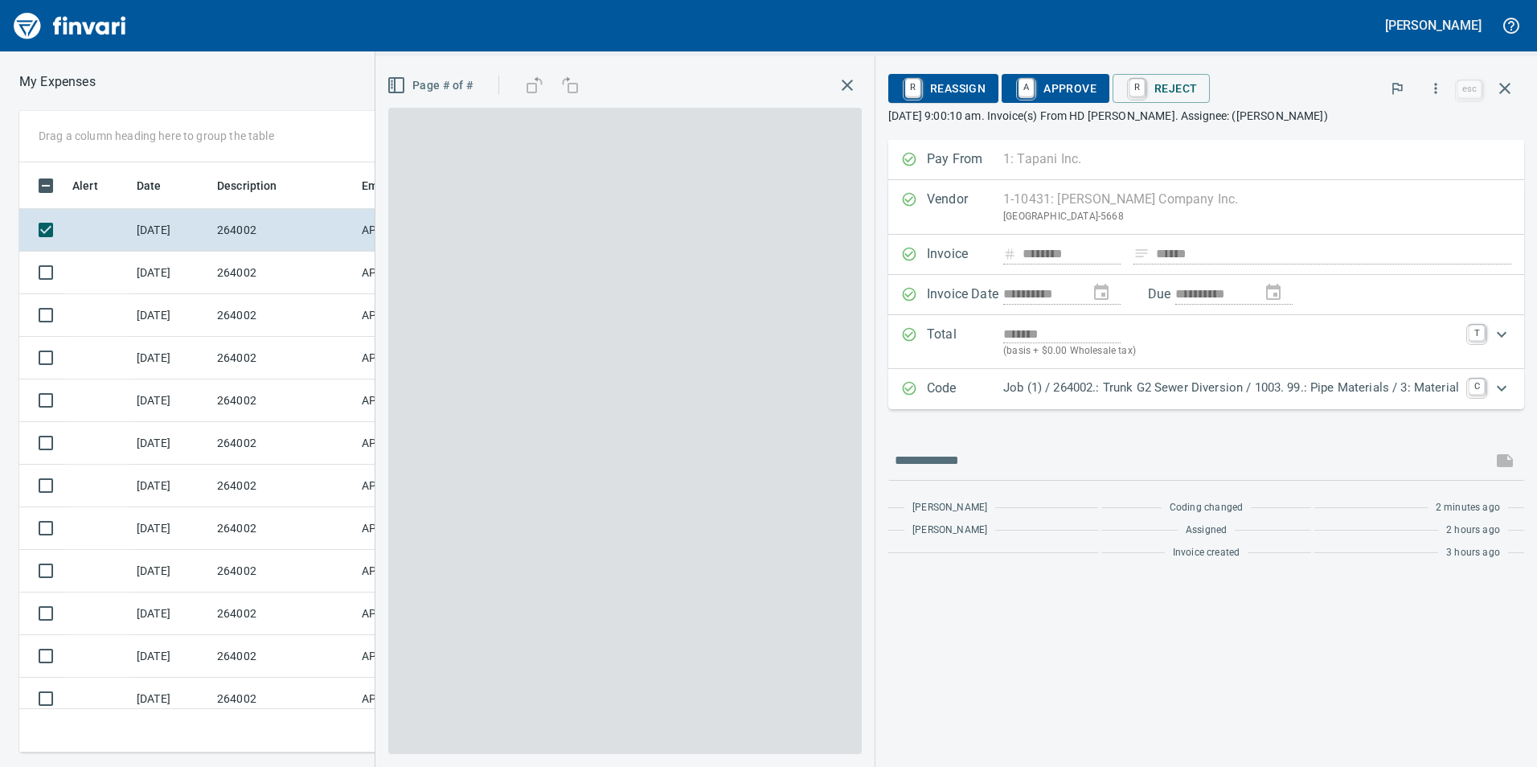
scroll to position [578, 1072]
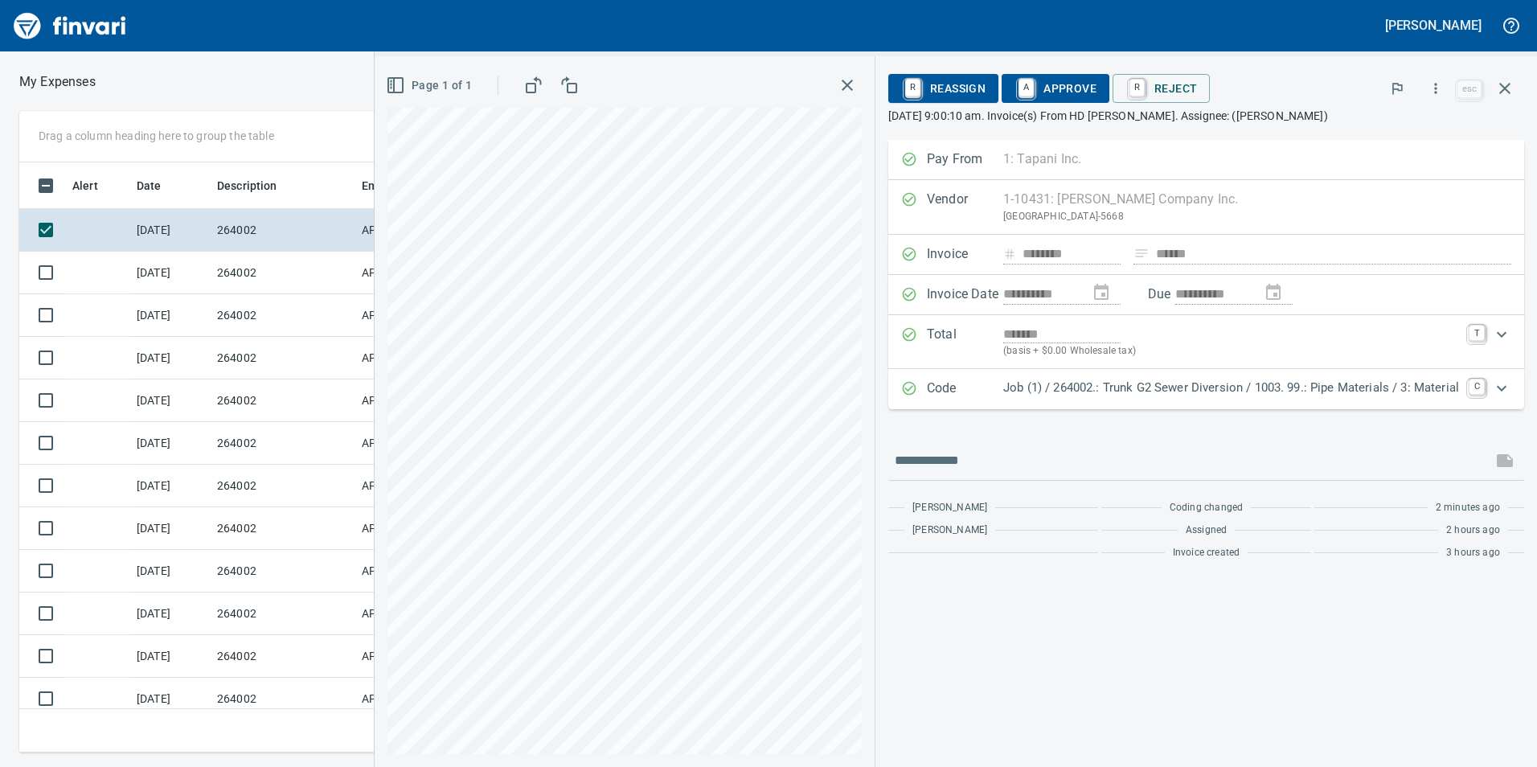
click at [1188, 407] on div "Code Job (1) / 264002.: Trunk G2 Sewer Diversion / 1003. 99.: Pipe Materials / …" at bounding box center [1206, 389] width 636 height 40
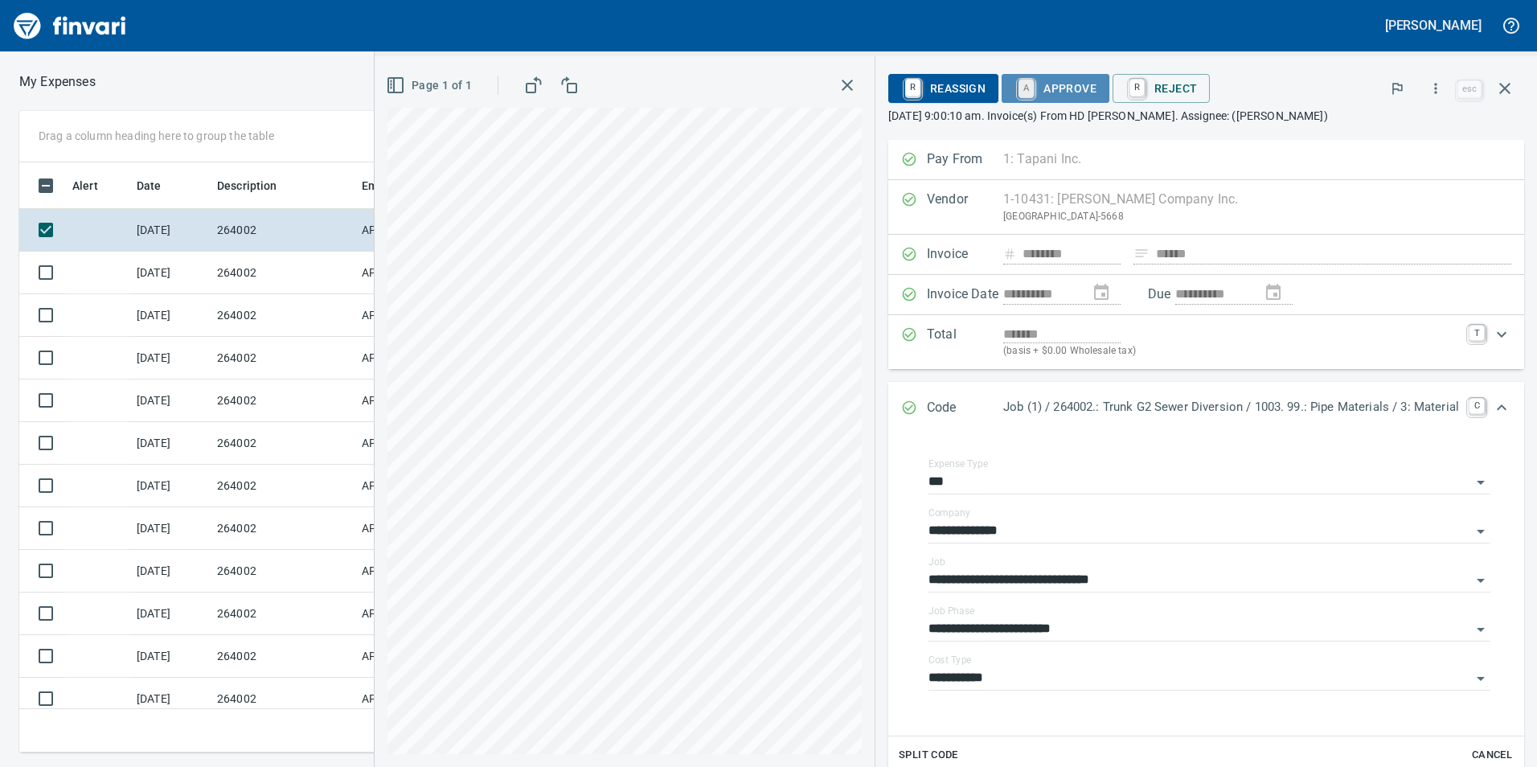
click at [1023, 90] on link "A" at bounding box center [1026, 89] width 15 height 18
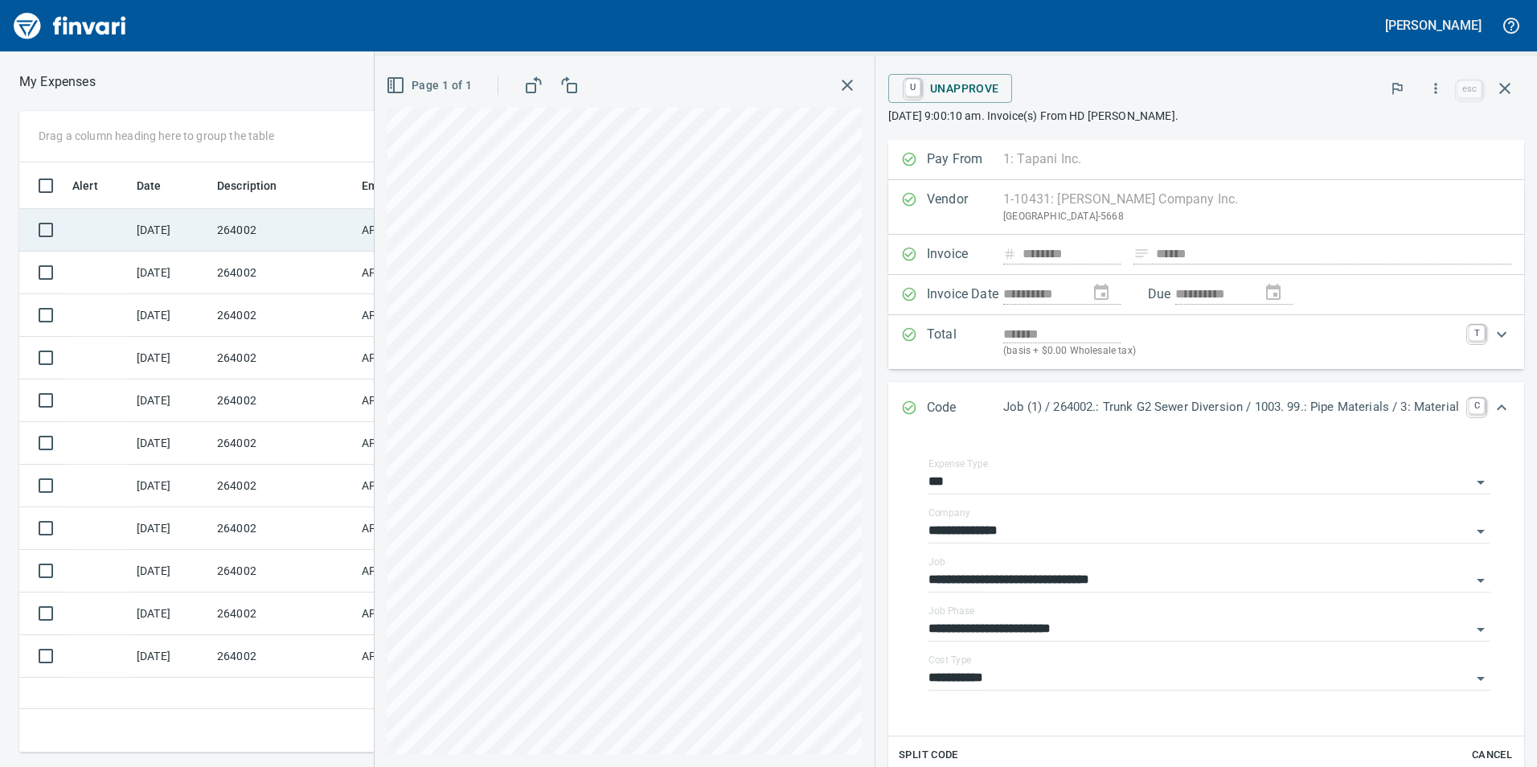
click at [247, 228] on td "264002" at bounding box center [283, 230] width 145 height 43
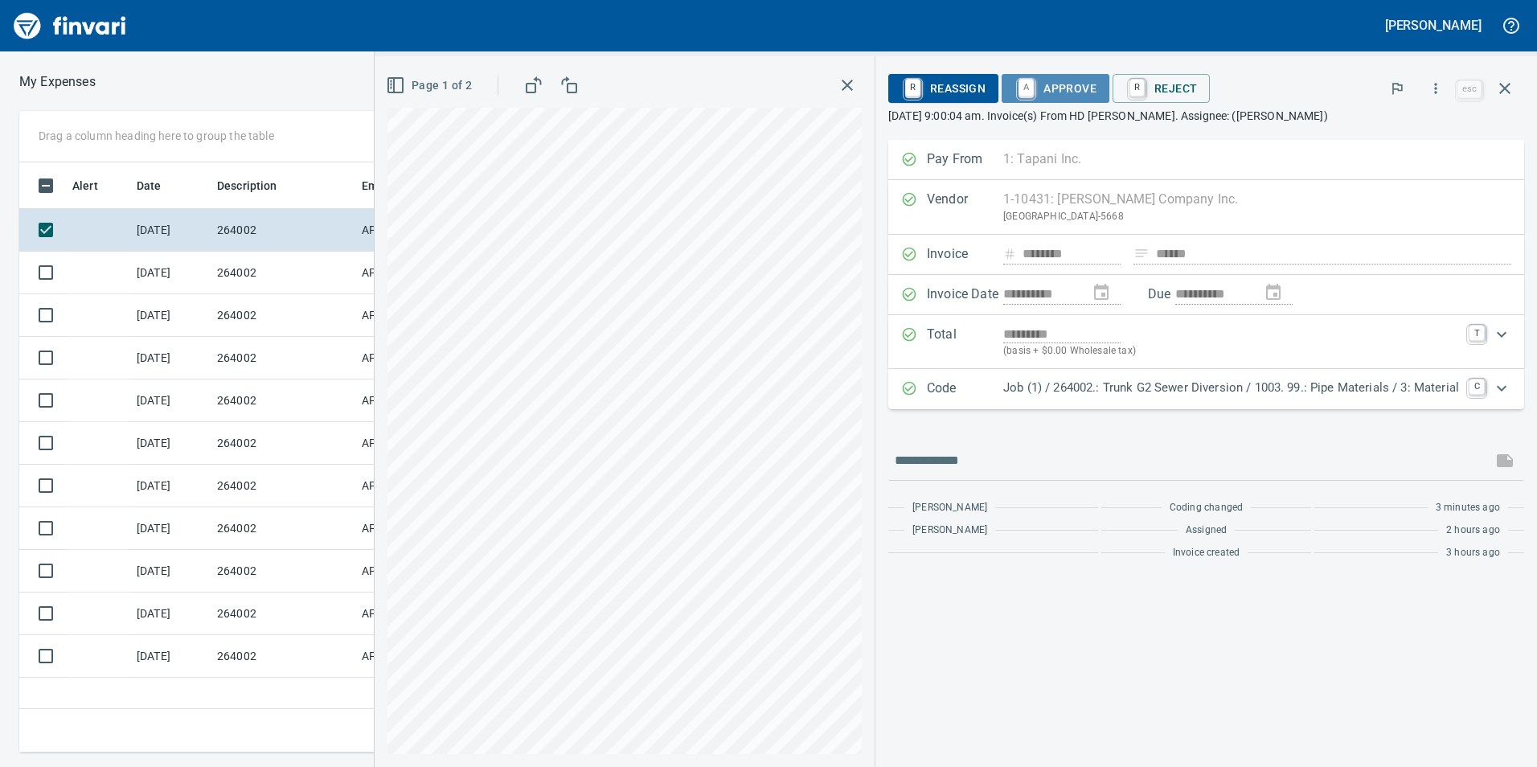
click at [1065, 95] on span "A Approve" at bounding box center [1056, 88] width 82 height 27
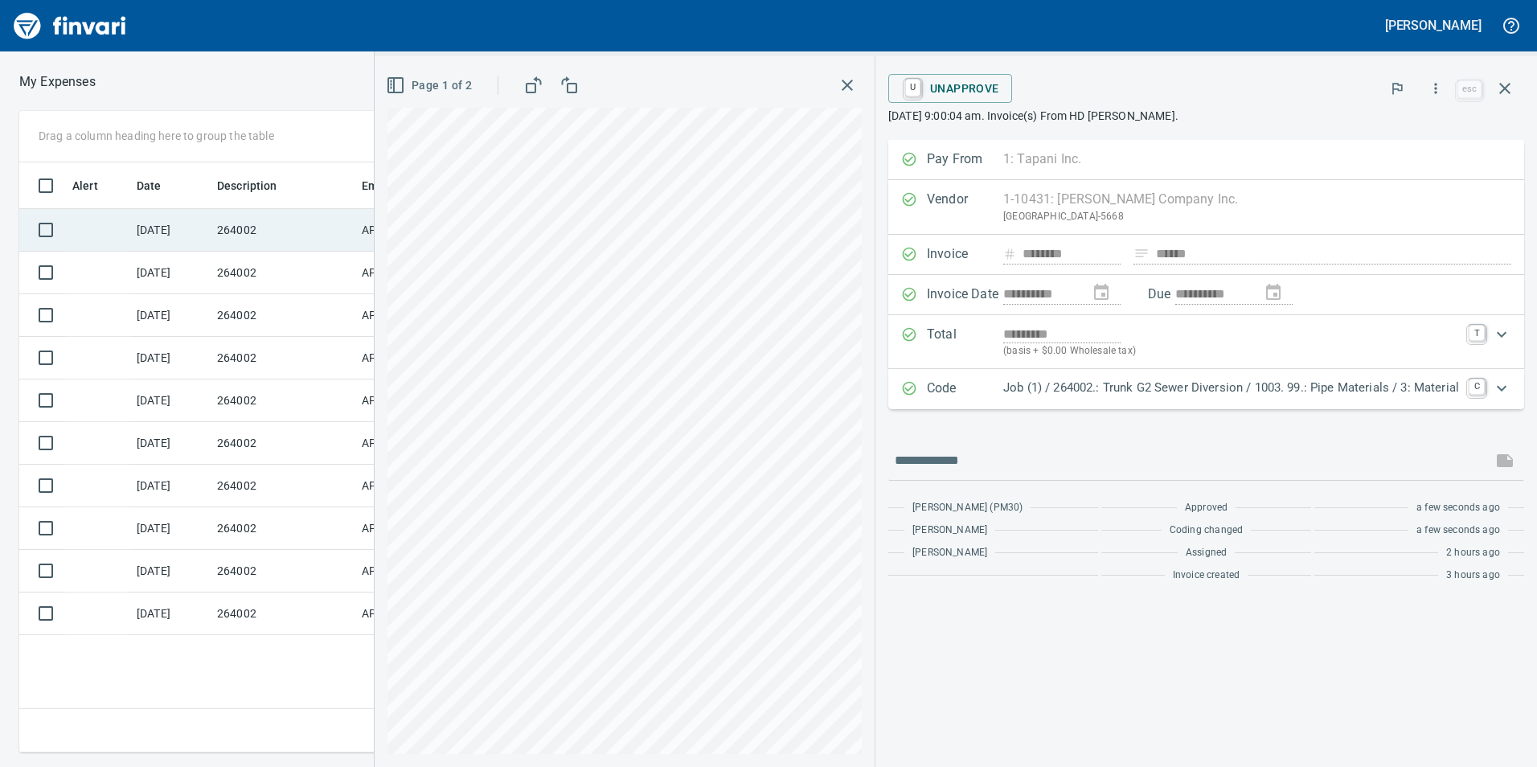
click at [304, 218] on td "264002" at bounding box center [283, 230] width 145 height 43
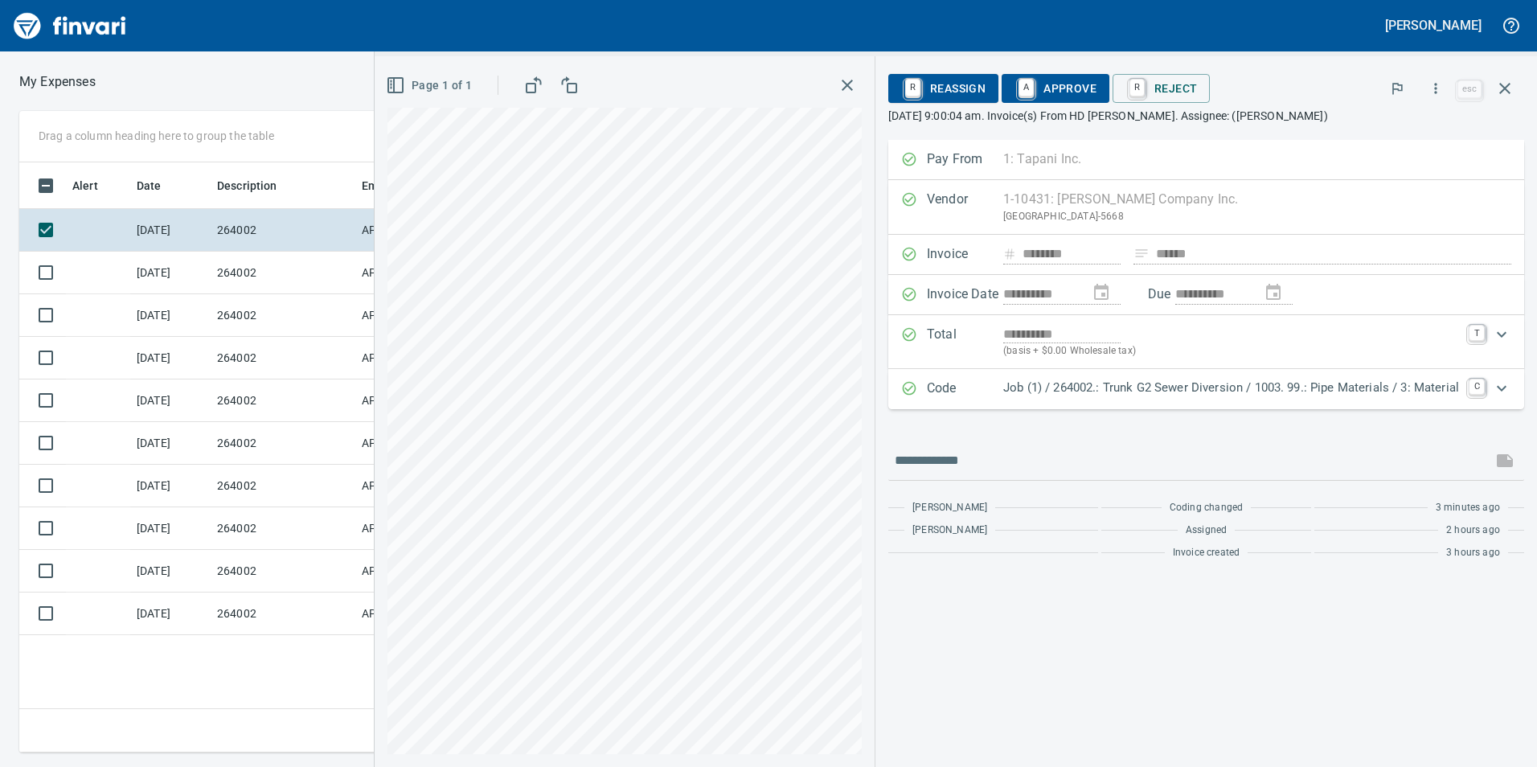
click at [1045, 88] on span "A Approve" at bounding box center [1056, 88] width 82 height 27
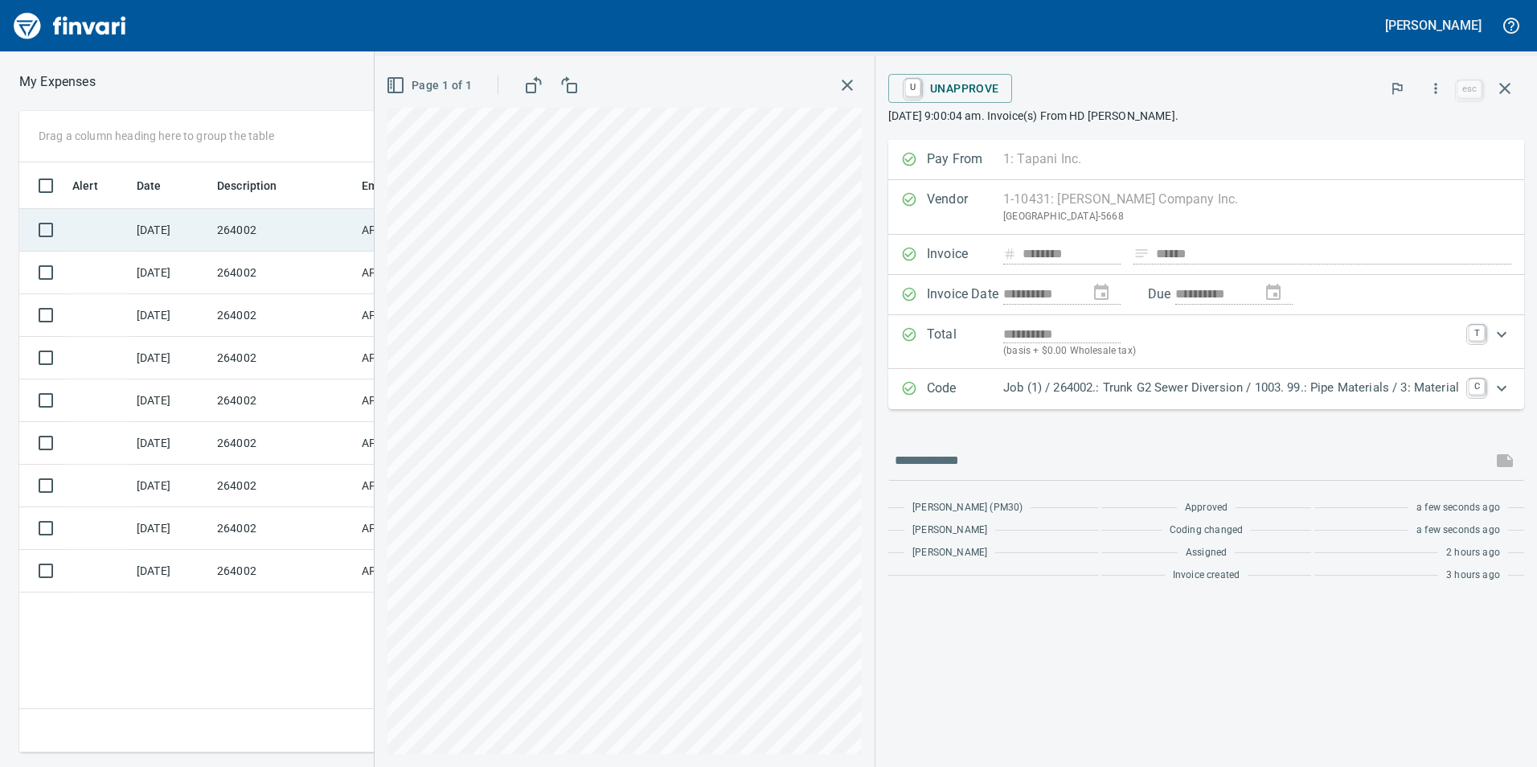
click at [294, 237] on td "264002" at bounding box center [283, 230] width 145 height 43
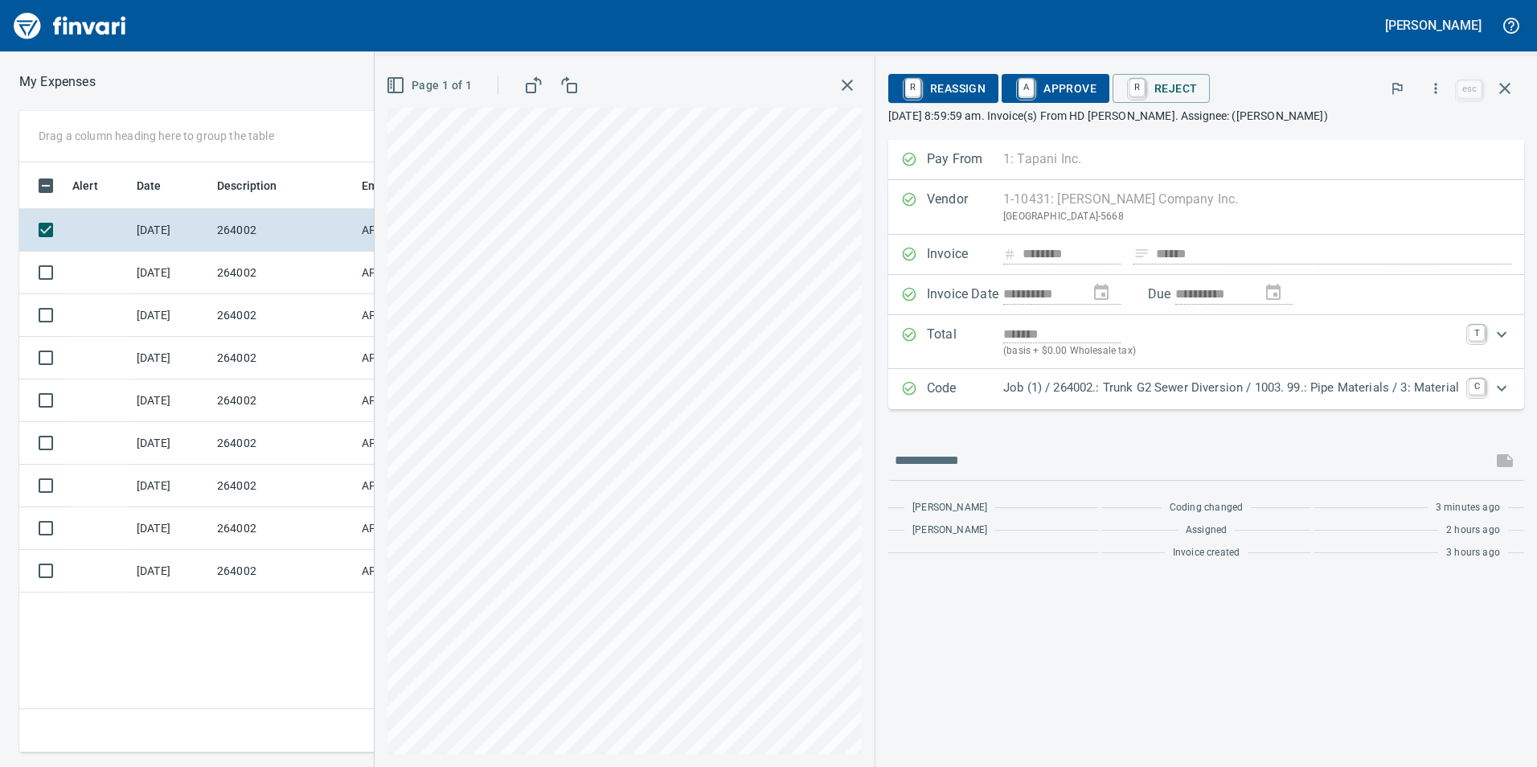
click at [1058, 97] on span "A Approve" at bounding box center [1056, 88] width 82 height 27
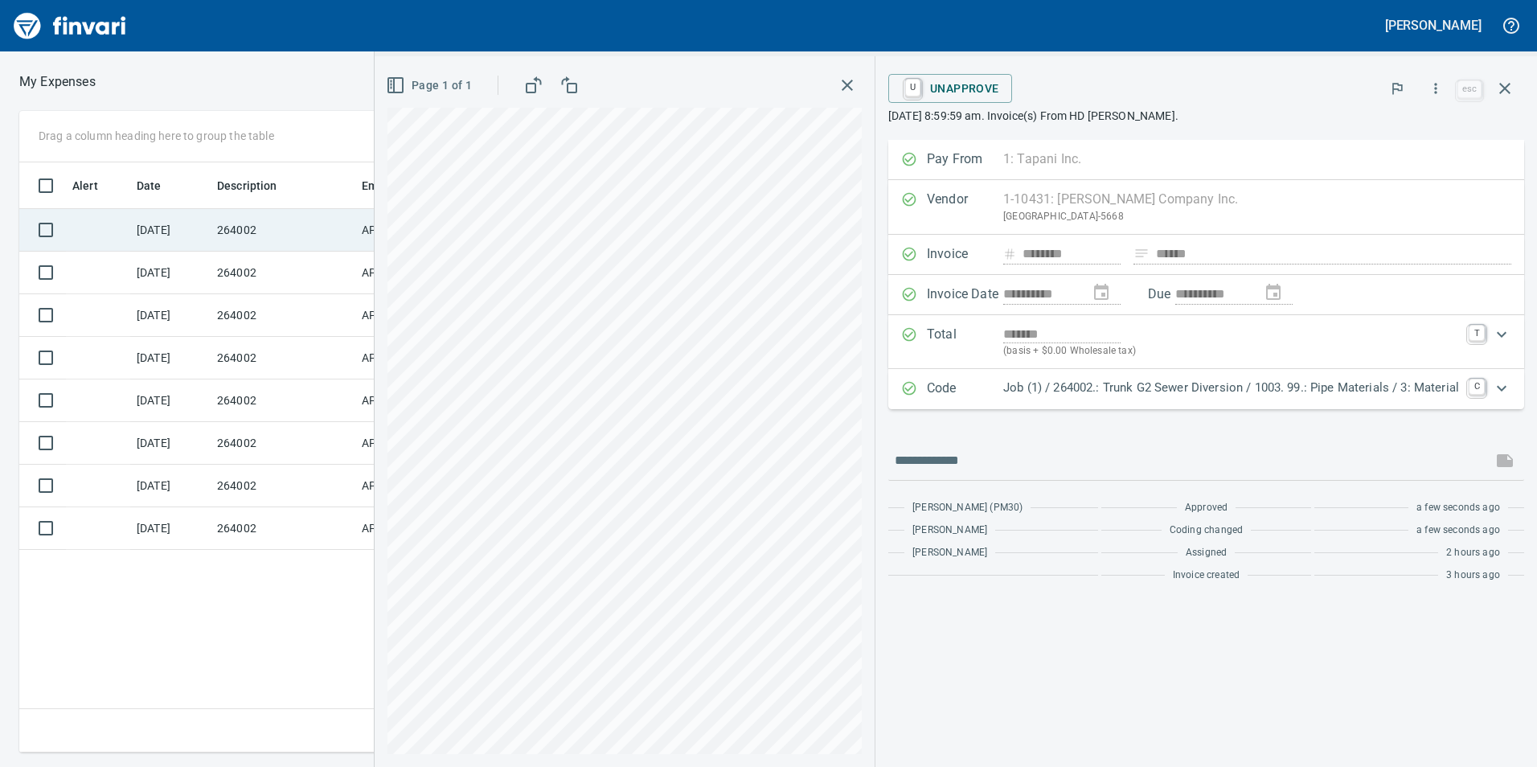
click at [291, 248] on td "264002" at bounding box center [283, 230] width 145 height 43
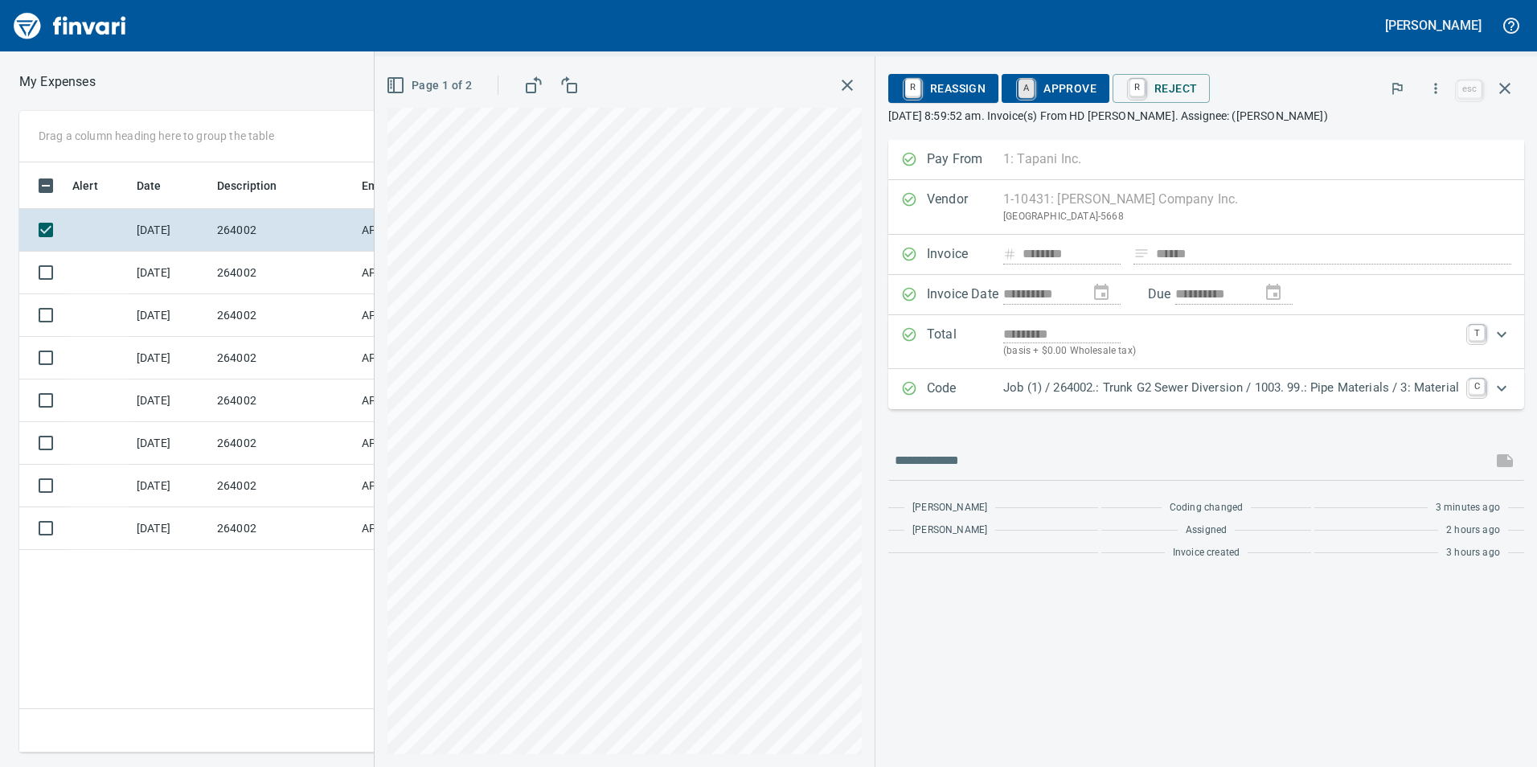
click at [1023, 90] on link "A" at bounding box center [1026, 89] width 15 height 18
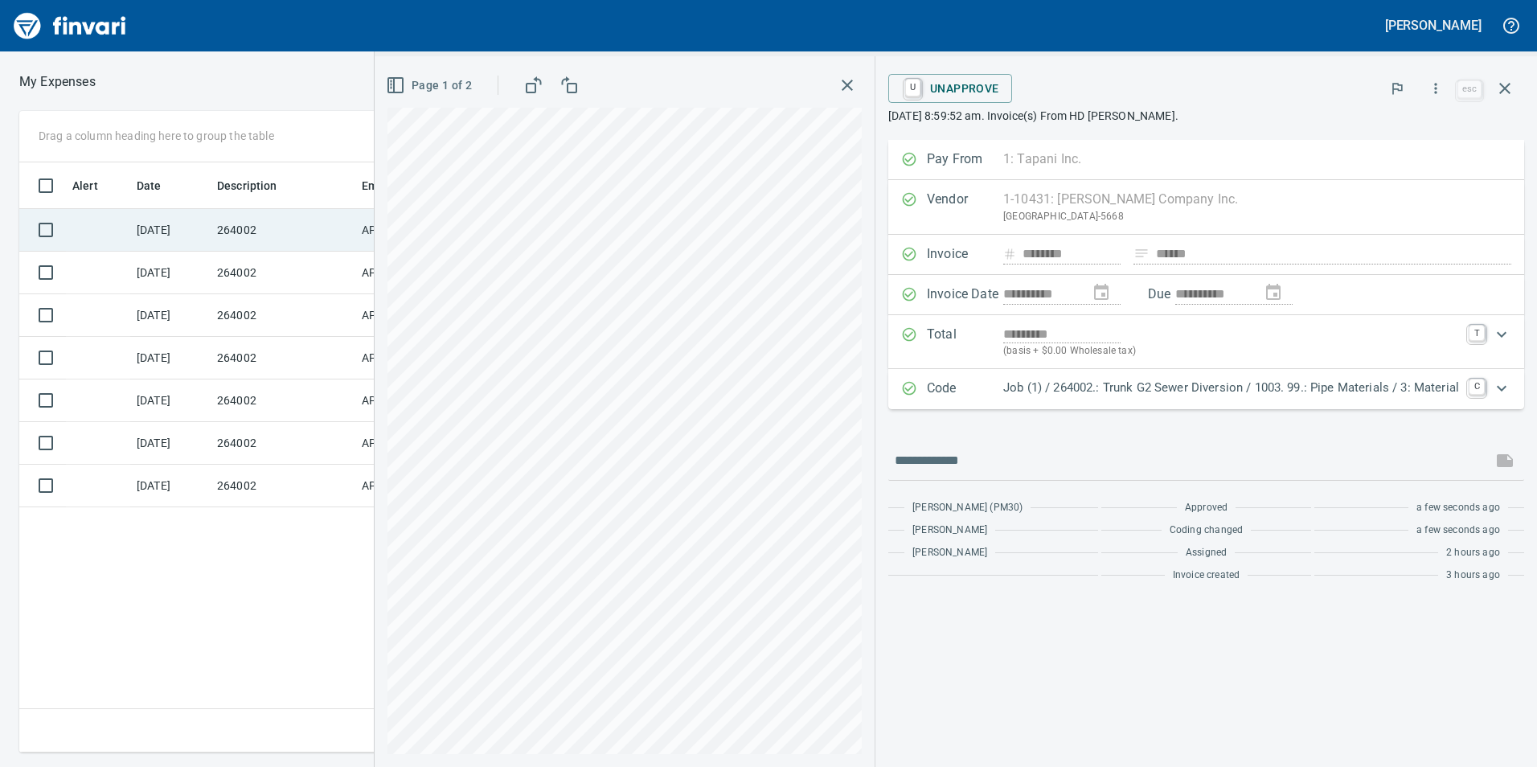
click at [308, 239] on td "264002" at bounding box center [283, 230] width 145 height 43
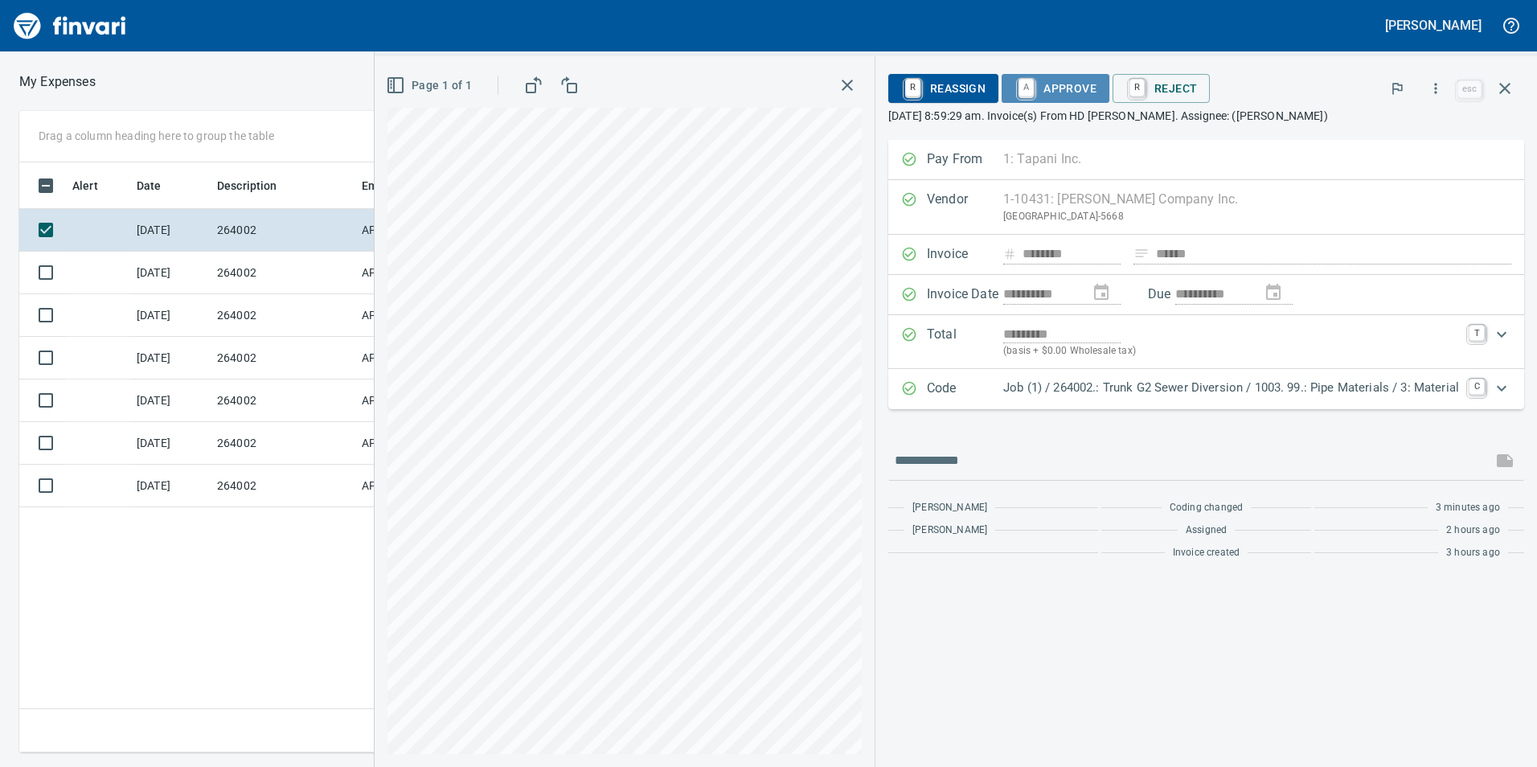
click at [1041, 93] on span "A Approve" at bounding box center [1056, 88] width 82 height 27
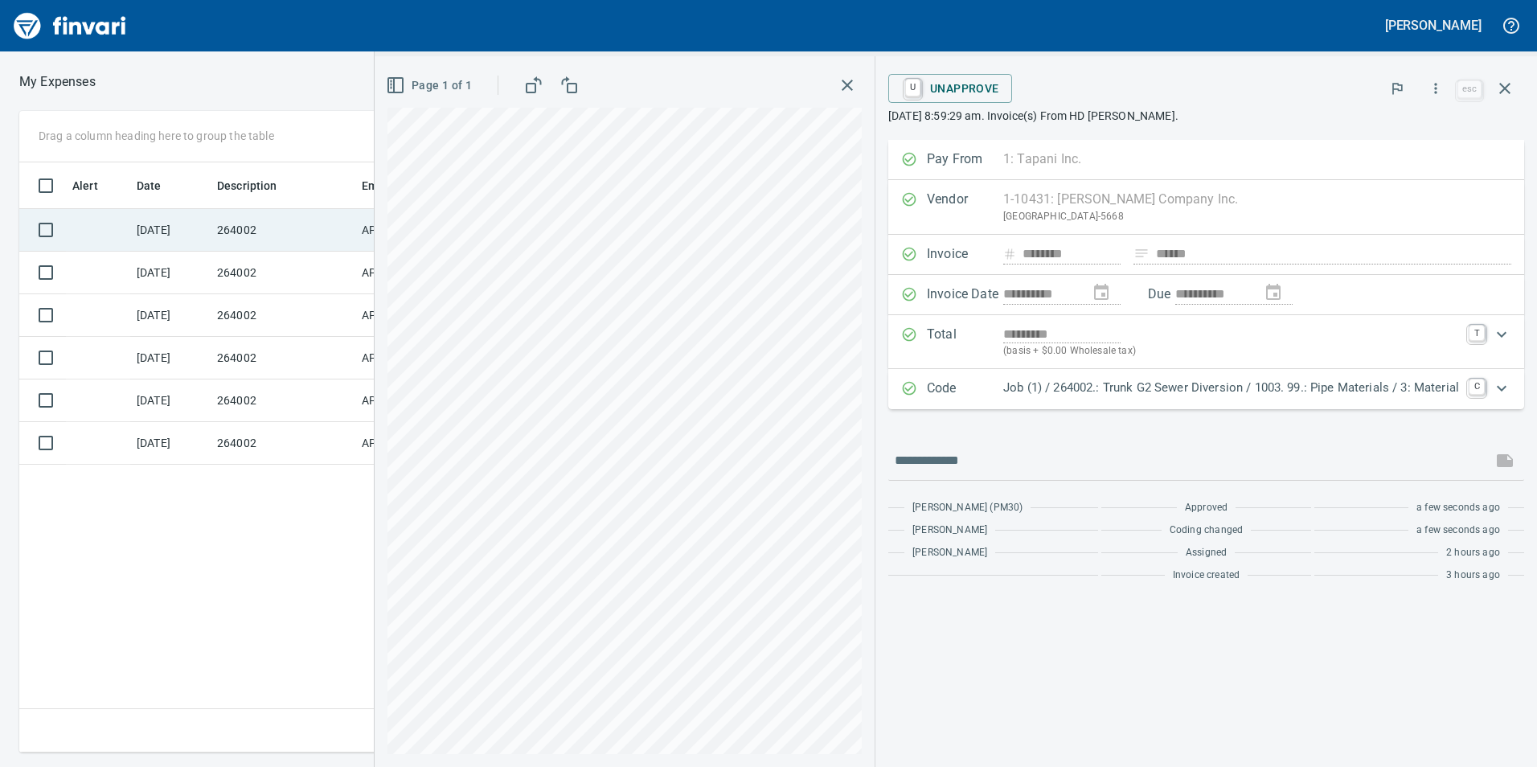
click at [203, 240] on td "[DATE]" at bounding box center [170, 230] width 80 height 43
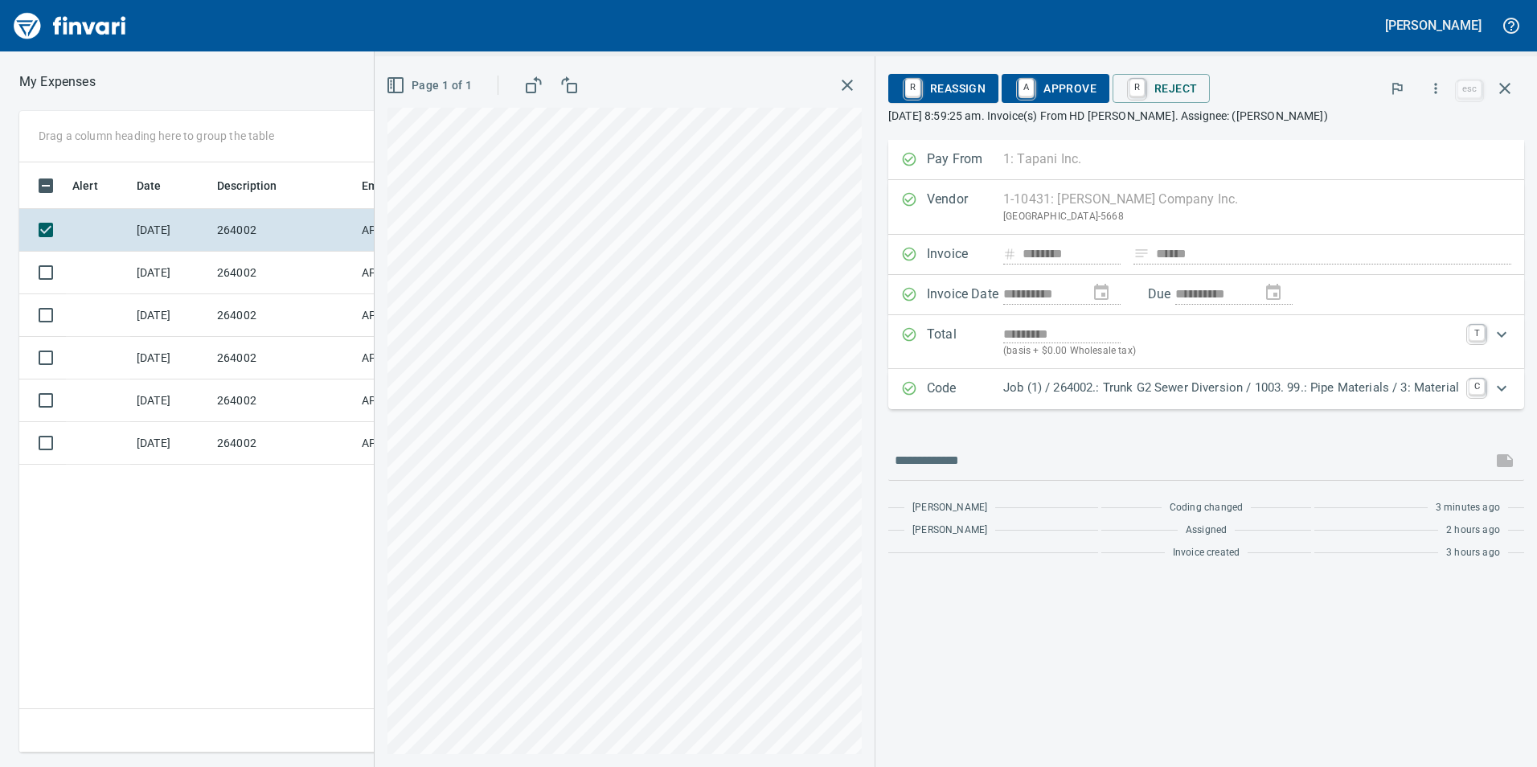
click at [1058, 90] on span "A Approve" at bounding box center [1056, 88] width 82 height 27
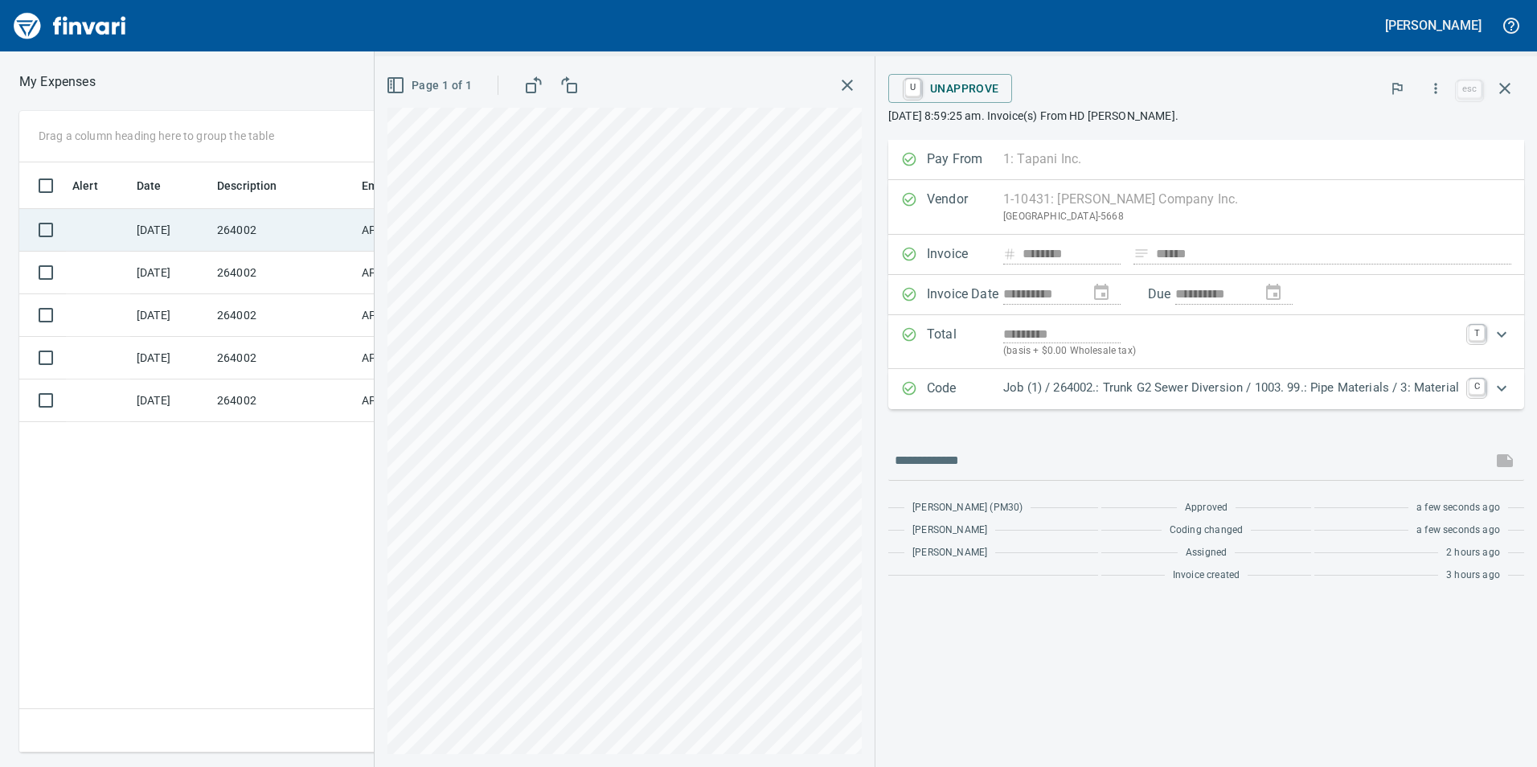
click at [307, 240] on td "264002" at bounding box center [283, 230] width 145 height 43
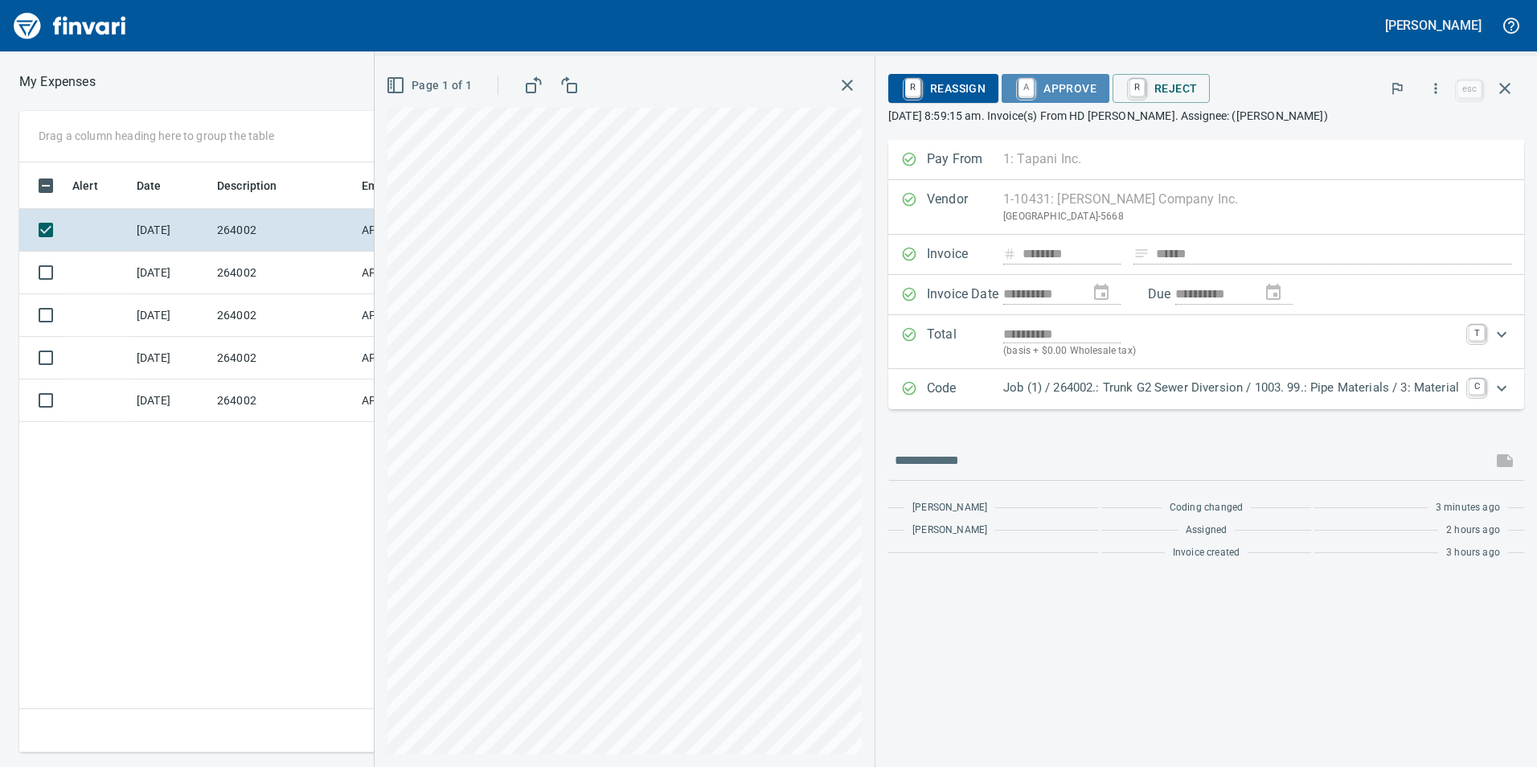
click at [1037, 95] on span "A Approve" at bounding box center [1056, 88] width 82 height 27
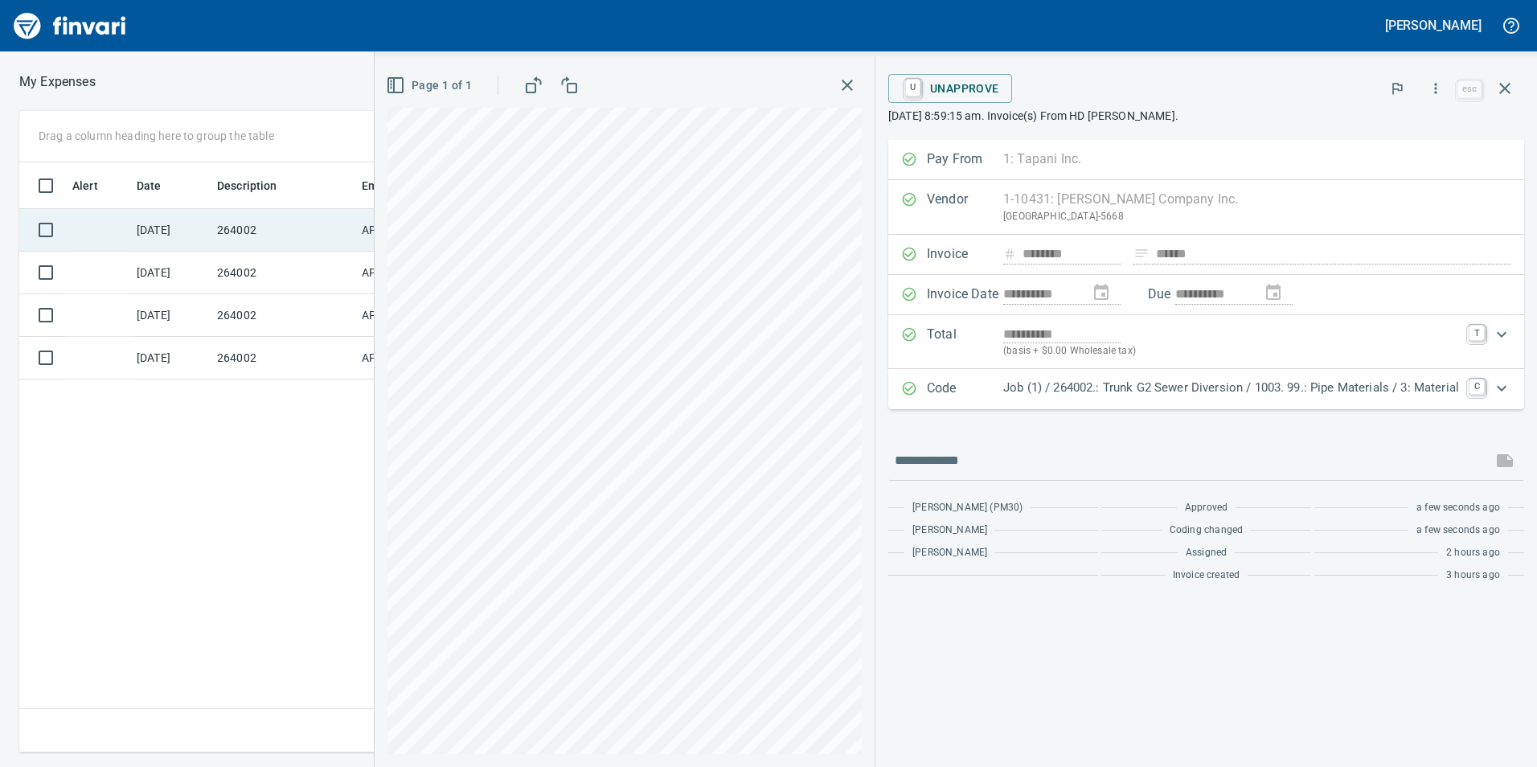
click at [297, 243] on td "264002" at bounding box center [283, 230] width 145 height 43
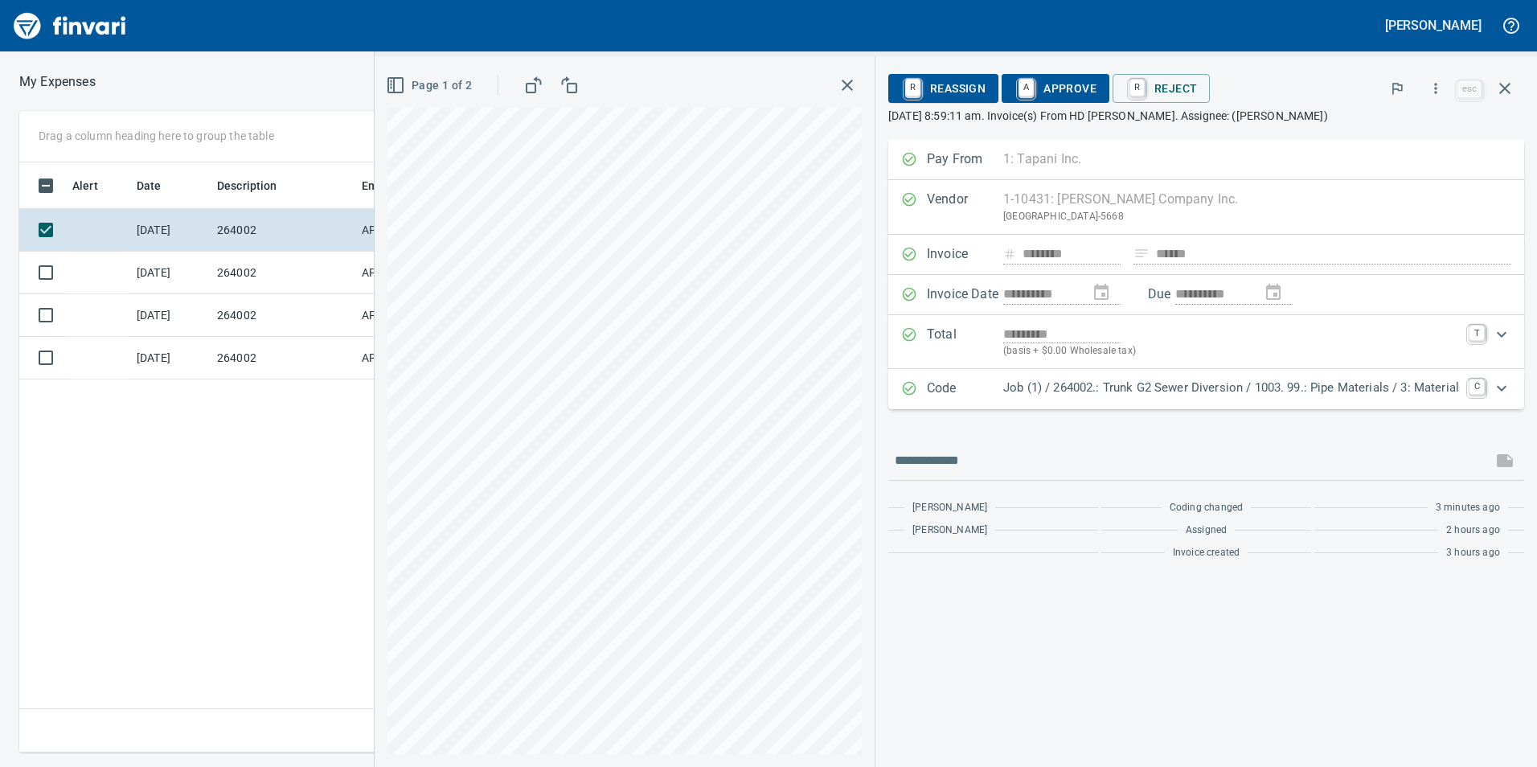
click at [1025, 103] on div "R Reassign A Approve R Reject" at bounding box center [1170, 88] width 565 height 35
click at [1015, 99] on span "A Approve" at bounding box center [1056, 88] width 82 height 27
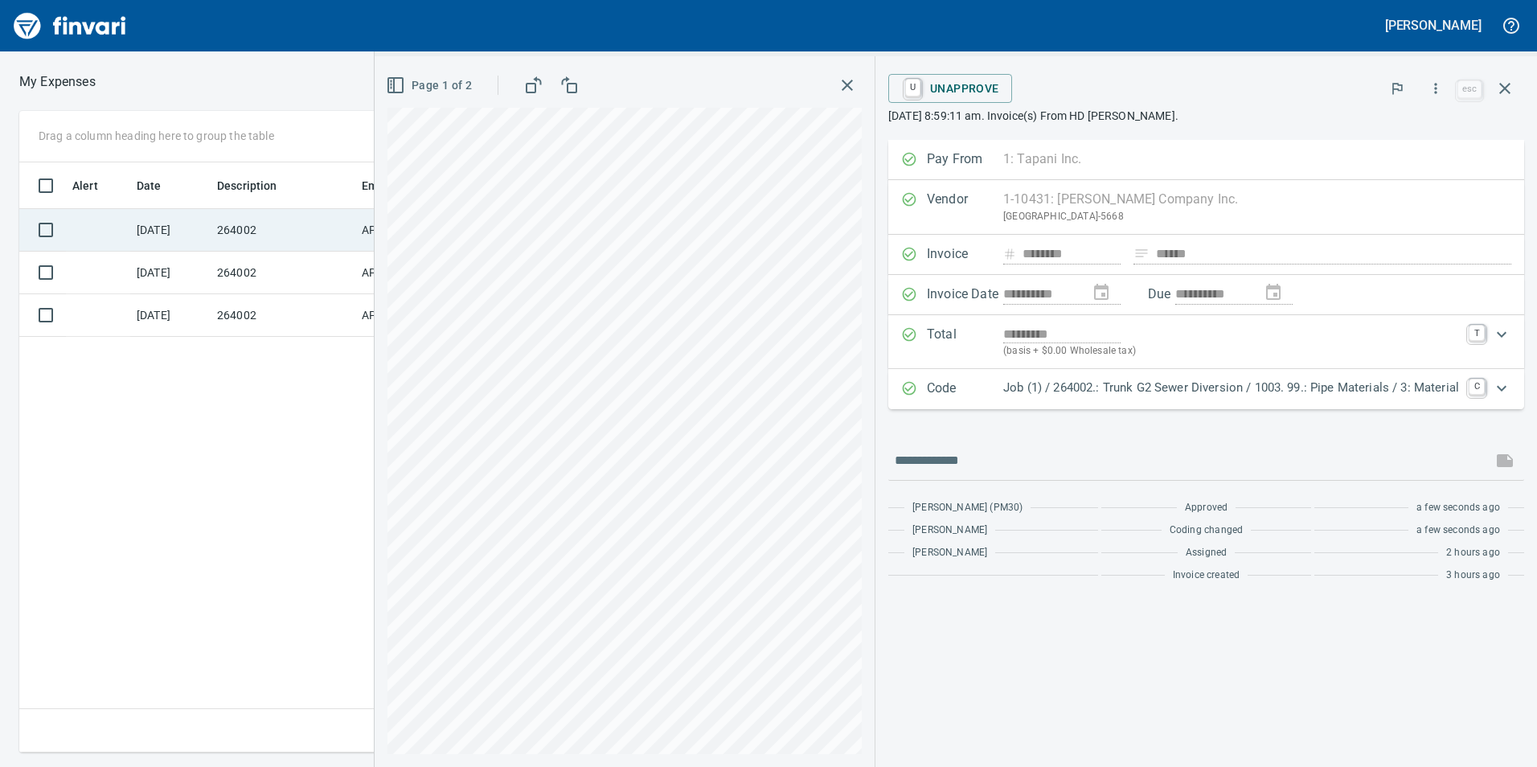
click at [335, 244] on td "264002" at bounding box center [283, 230] width 145 height 43
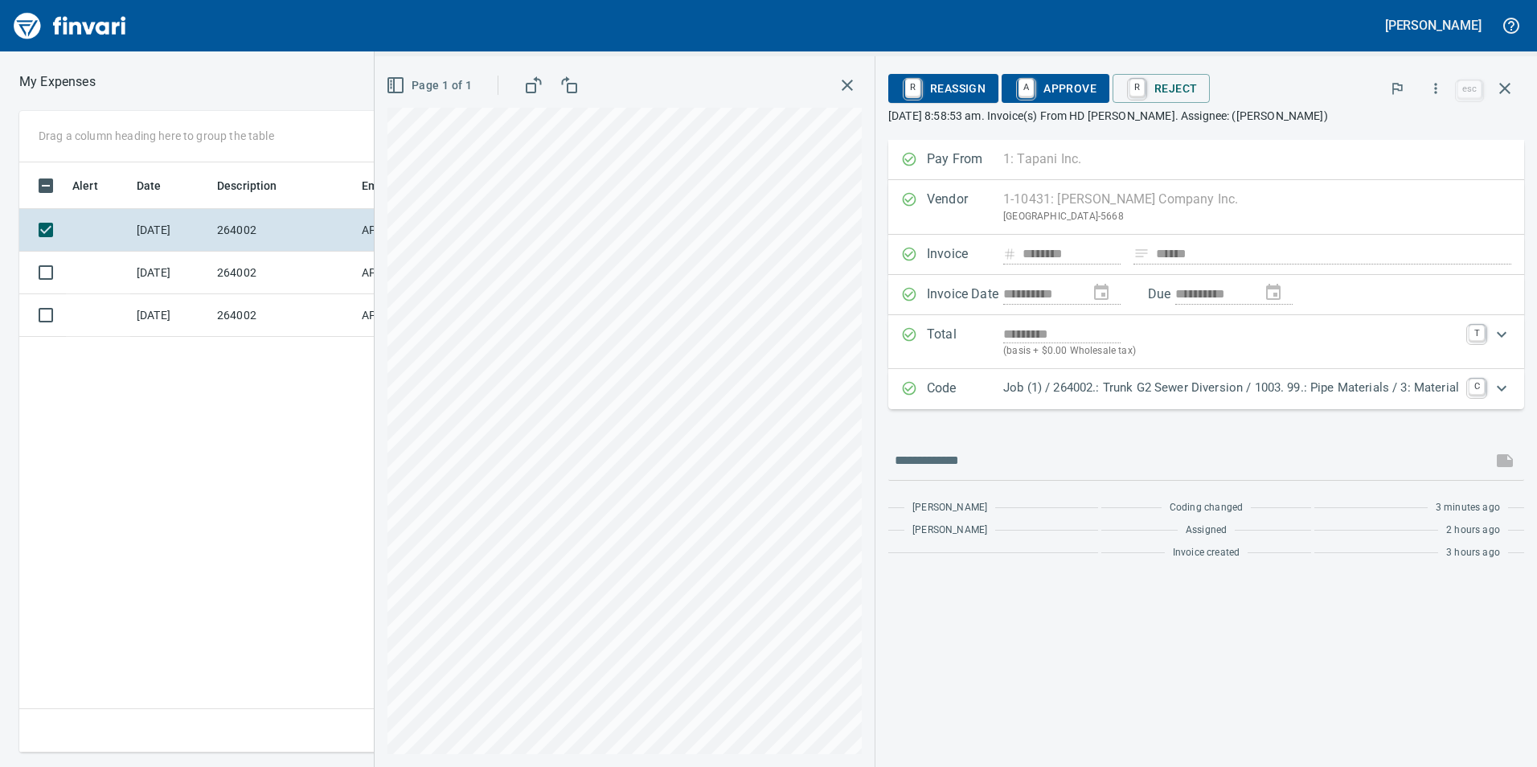
click at [1061, 88] on span "A Approve" at bounding box center [1056, 88] width 82 height 27
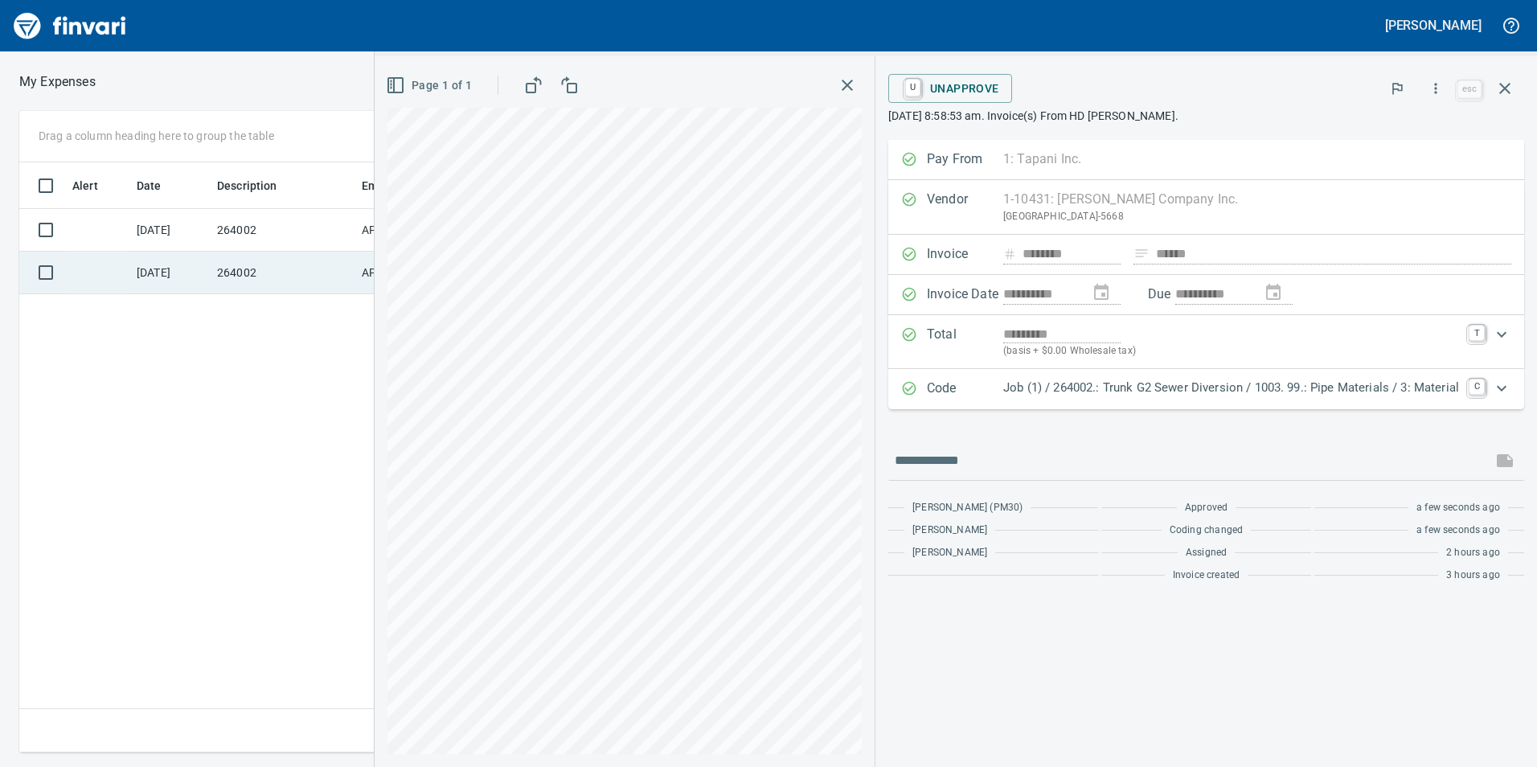
click at [338, 253] on td "264002" at bounding box center [283, 273] width 145 height 43
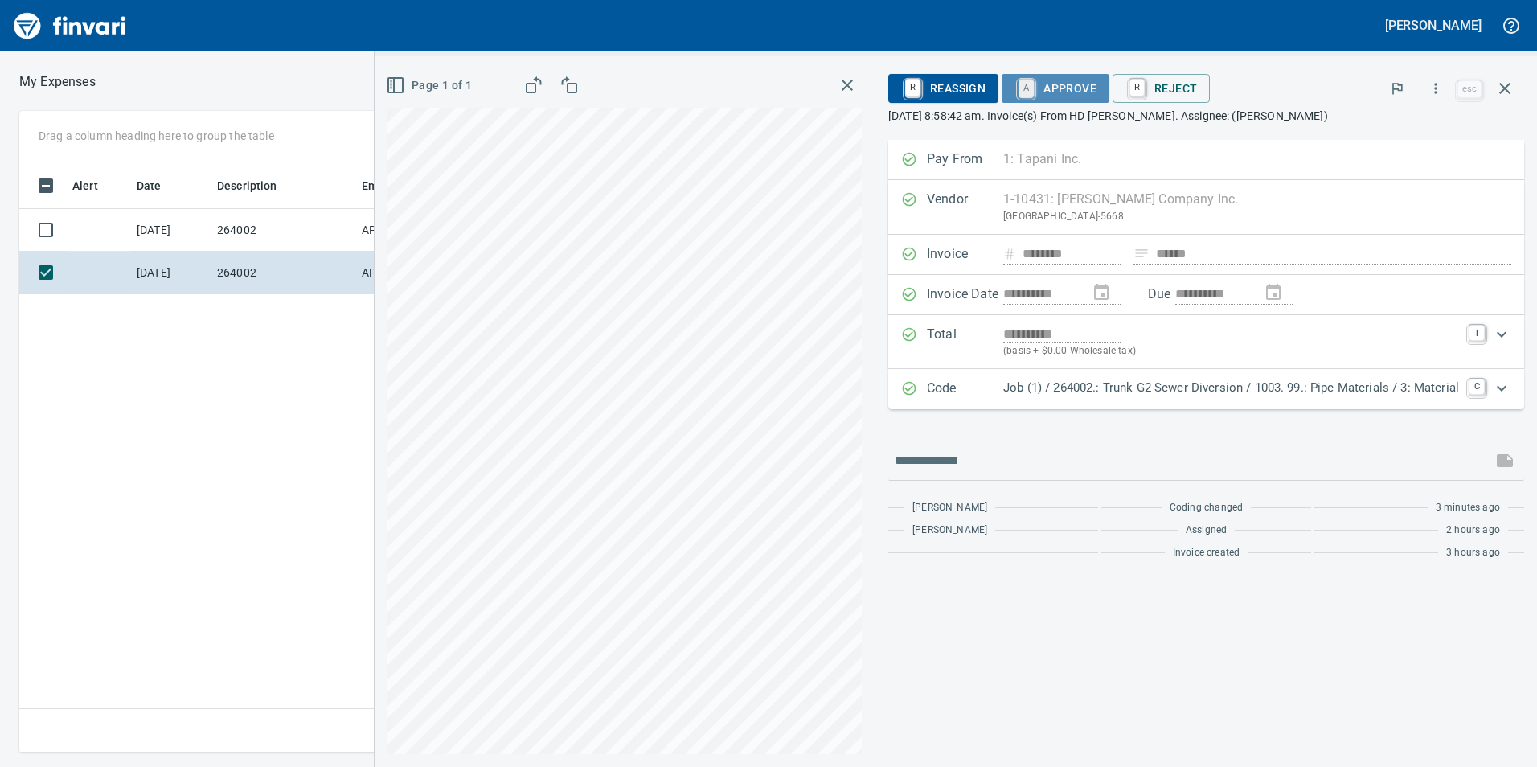
click at [1028, 84] on link "A" at bounding box center [1026, 89] width 15 height 18
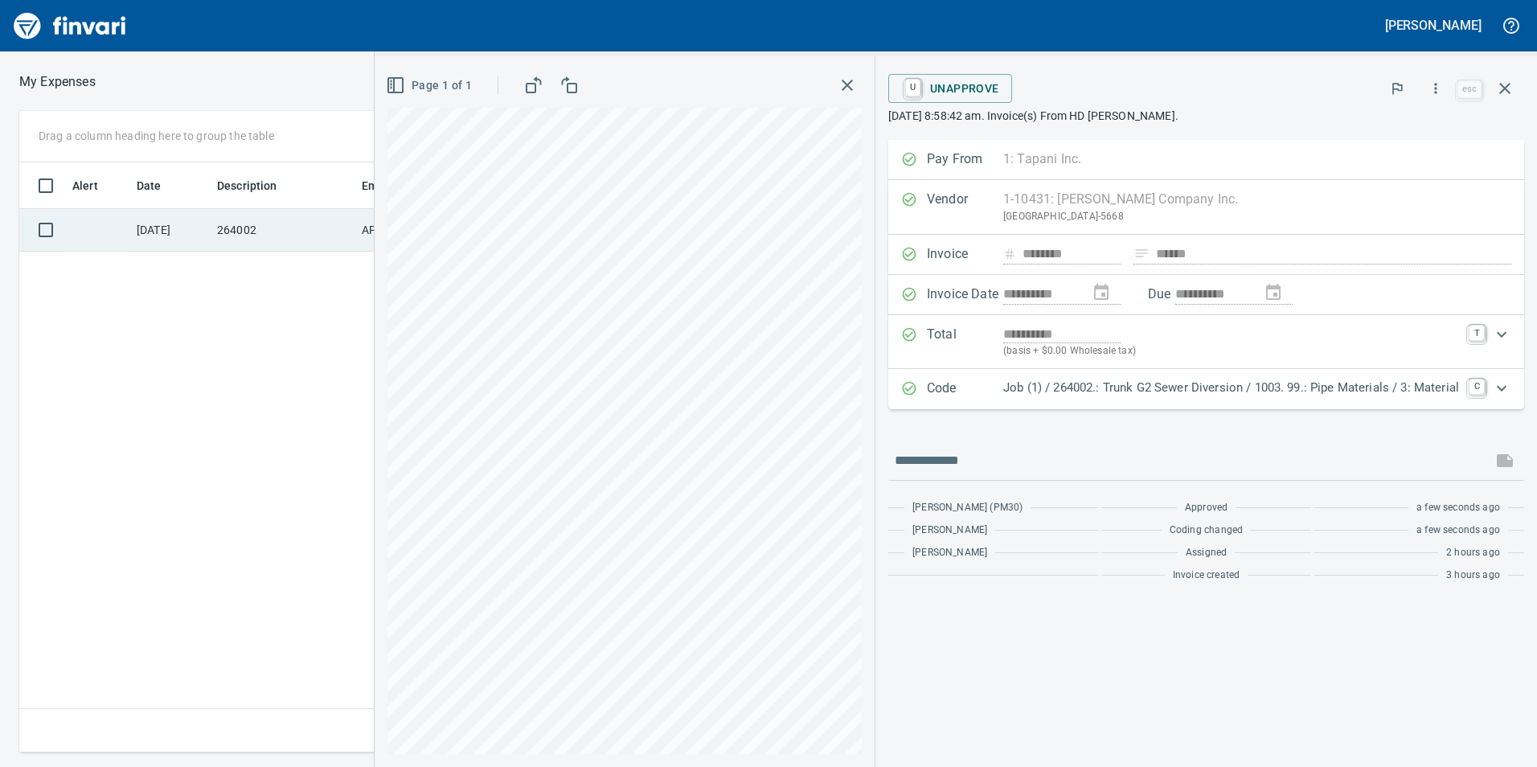
click at [324, 221] on td "264002" at bounding box center [283, 230] width 145 height 43
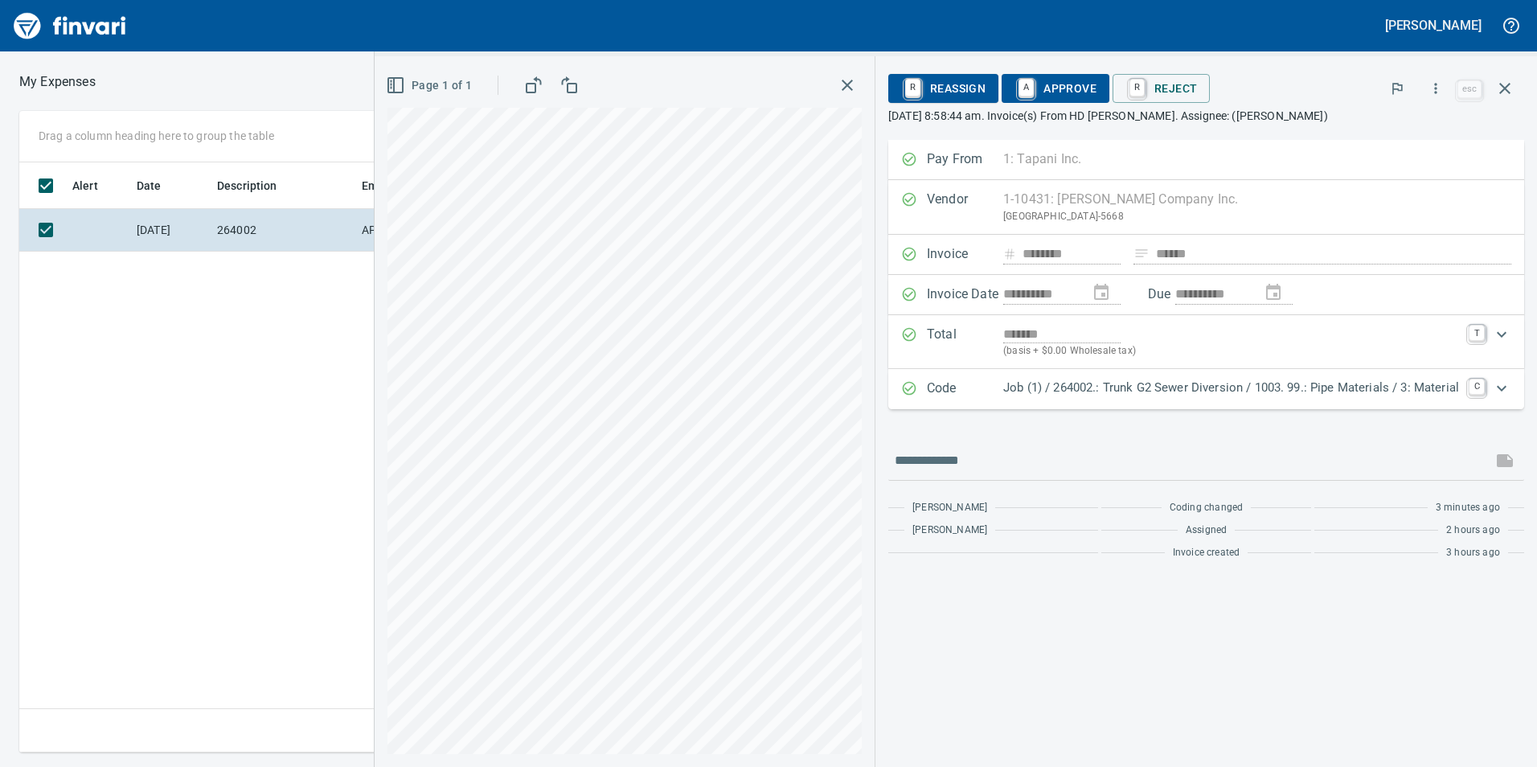
click at [1044, 83] on span "A Approve" at bounding box center [1056, 88] width 82 height 27
